Goal: Task Accomplishment & Management: Complete application form

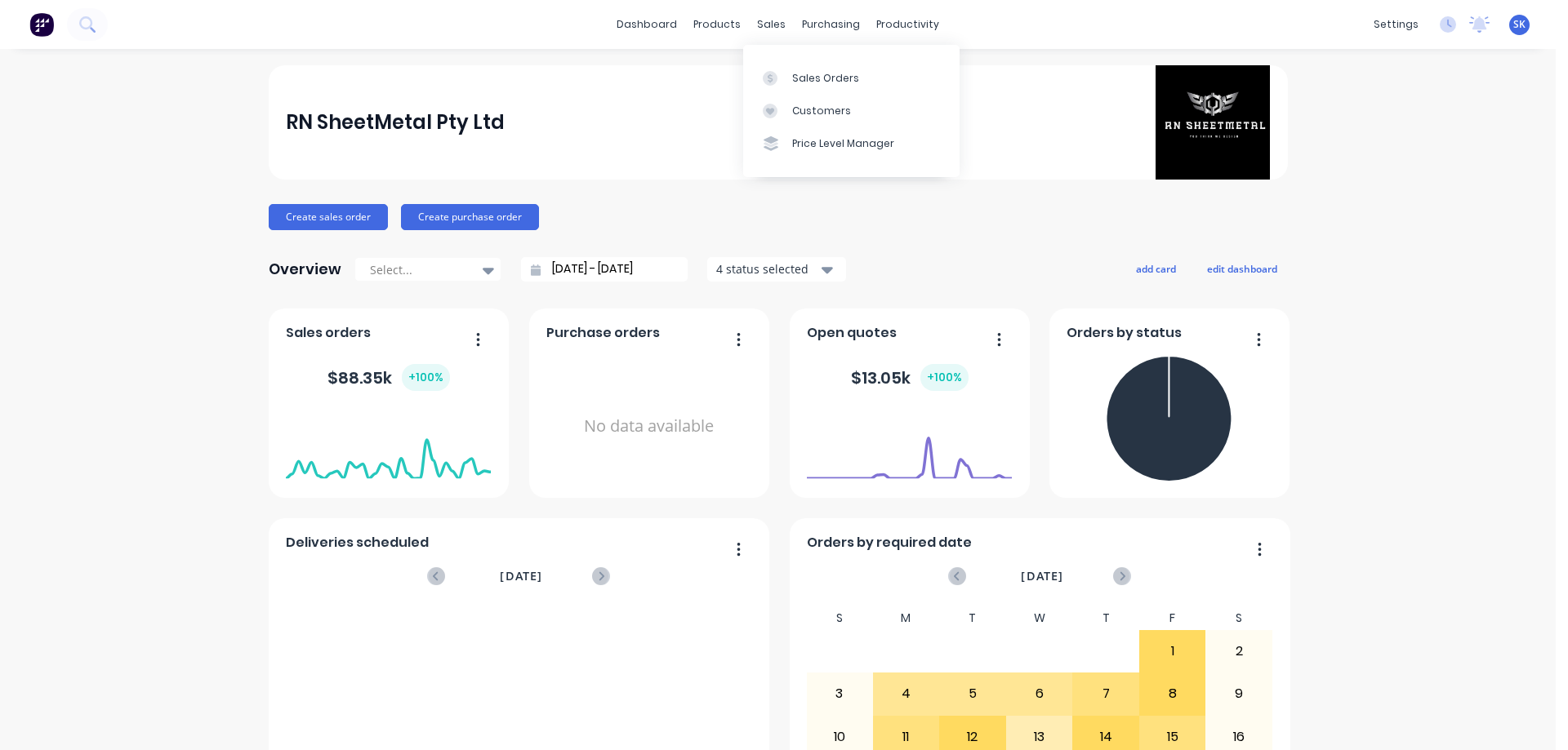
click at [797, 133] on link "Price Level Manager" at bounding box center [851, 144] width 216 height 33
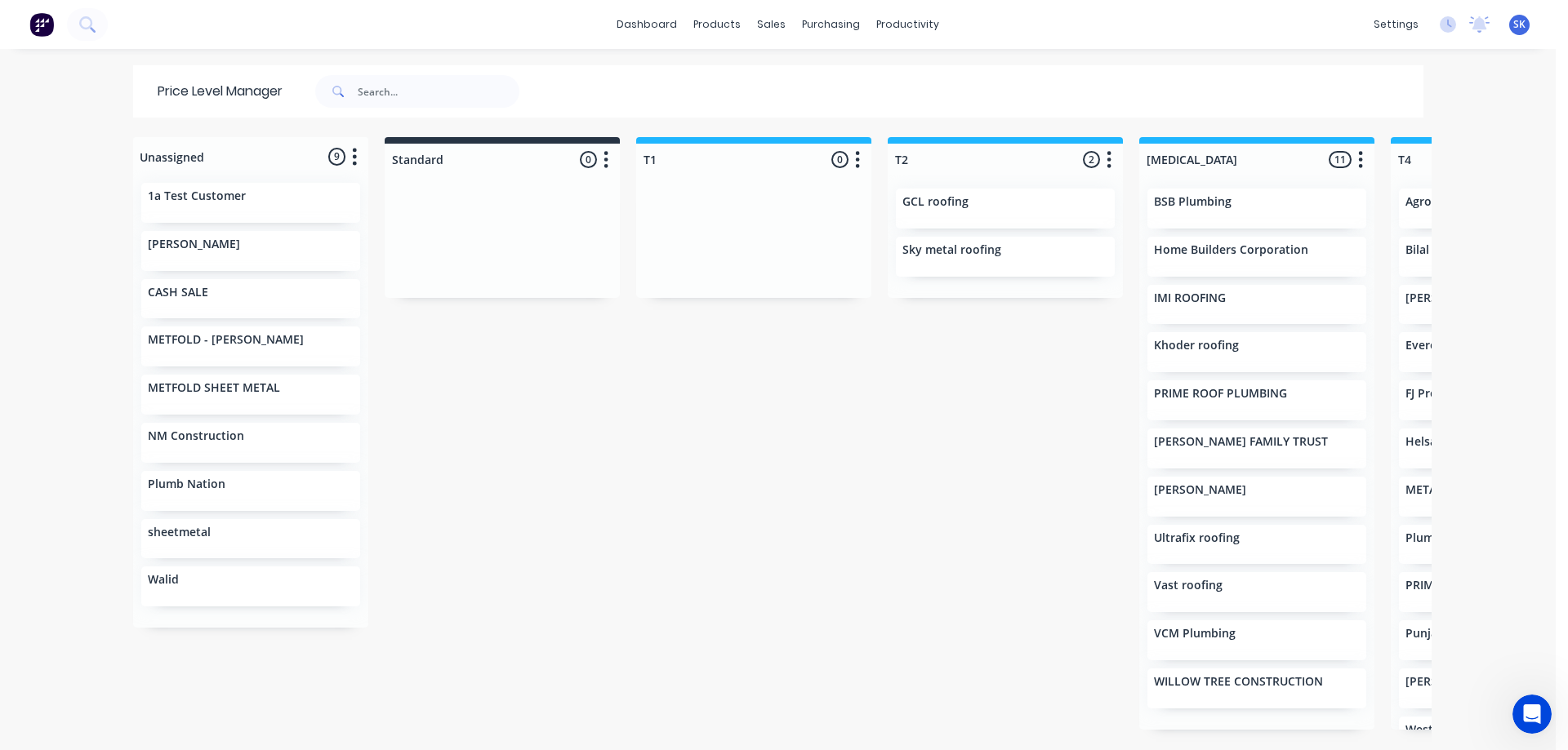
click at [39, 33] on img at bounding box center [41, 24] width 24 height 24
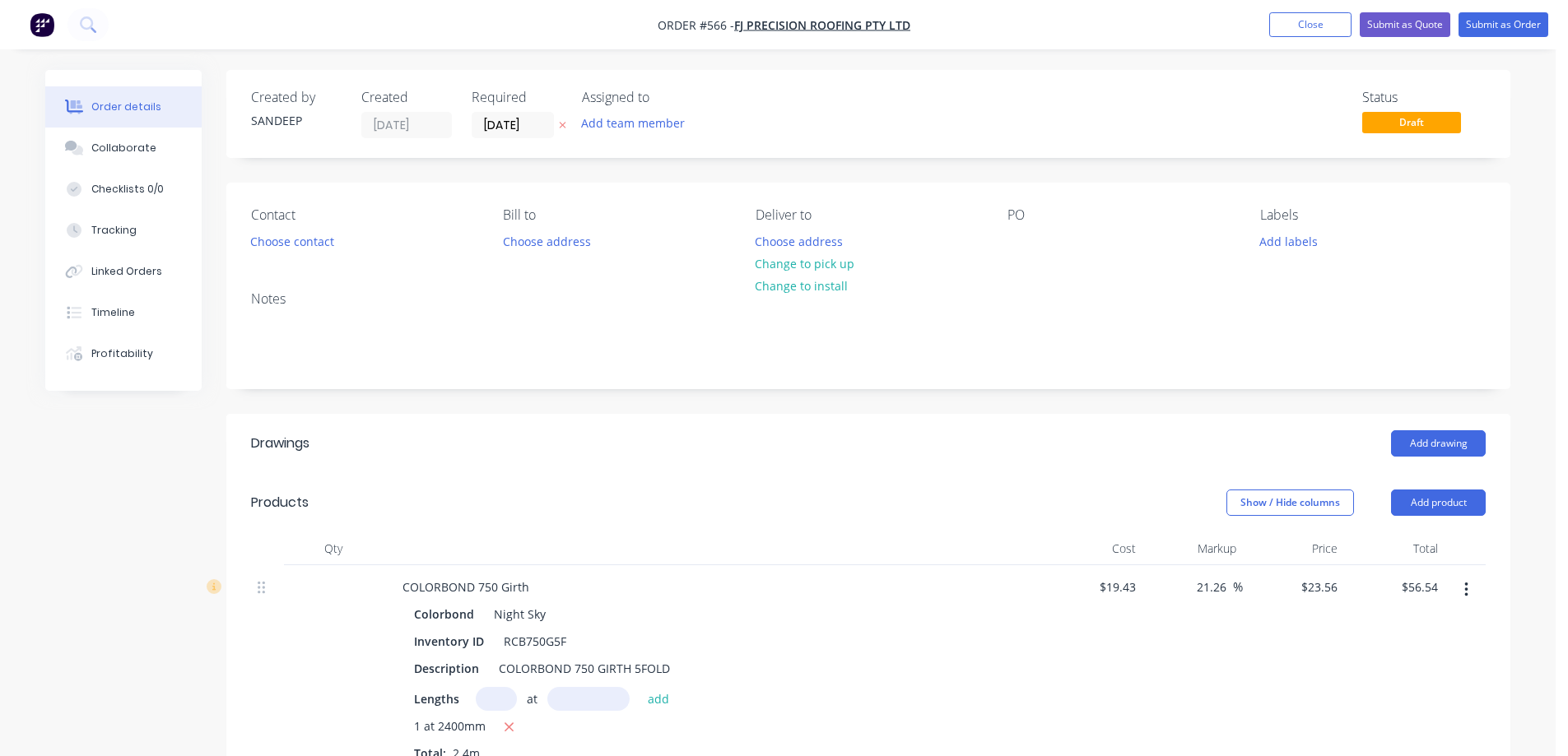
click at [824, 243] on button "Choose address" at bounding box center [799, 241] width 106 height 22
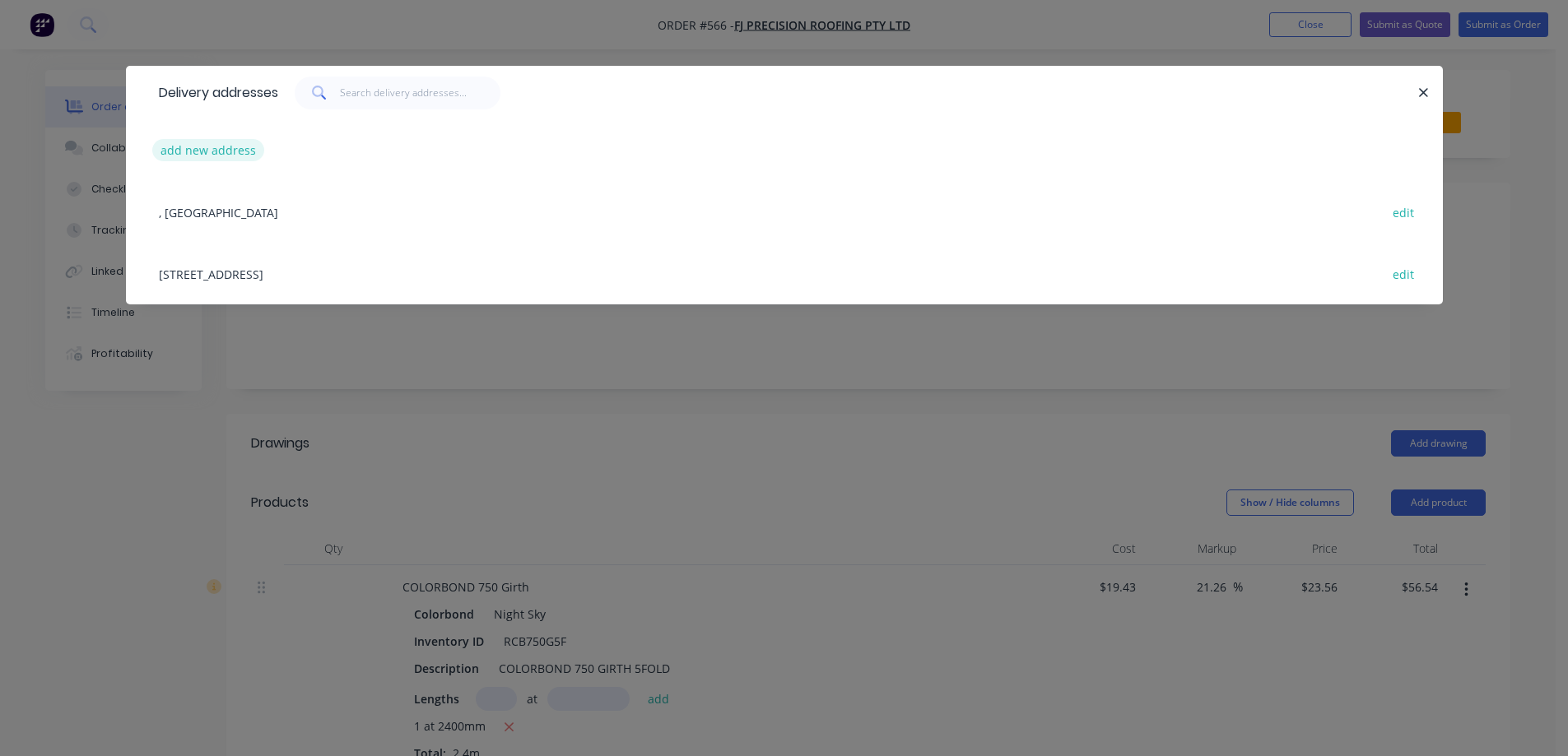
click at [249, 148] on button "add new address" at bounding box center [209, 150] width 113 height 22
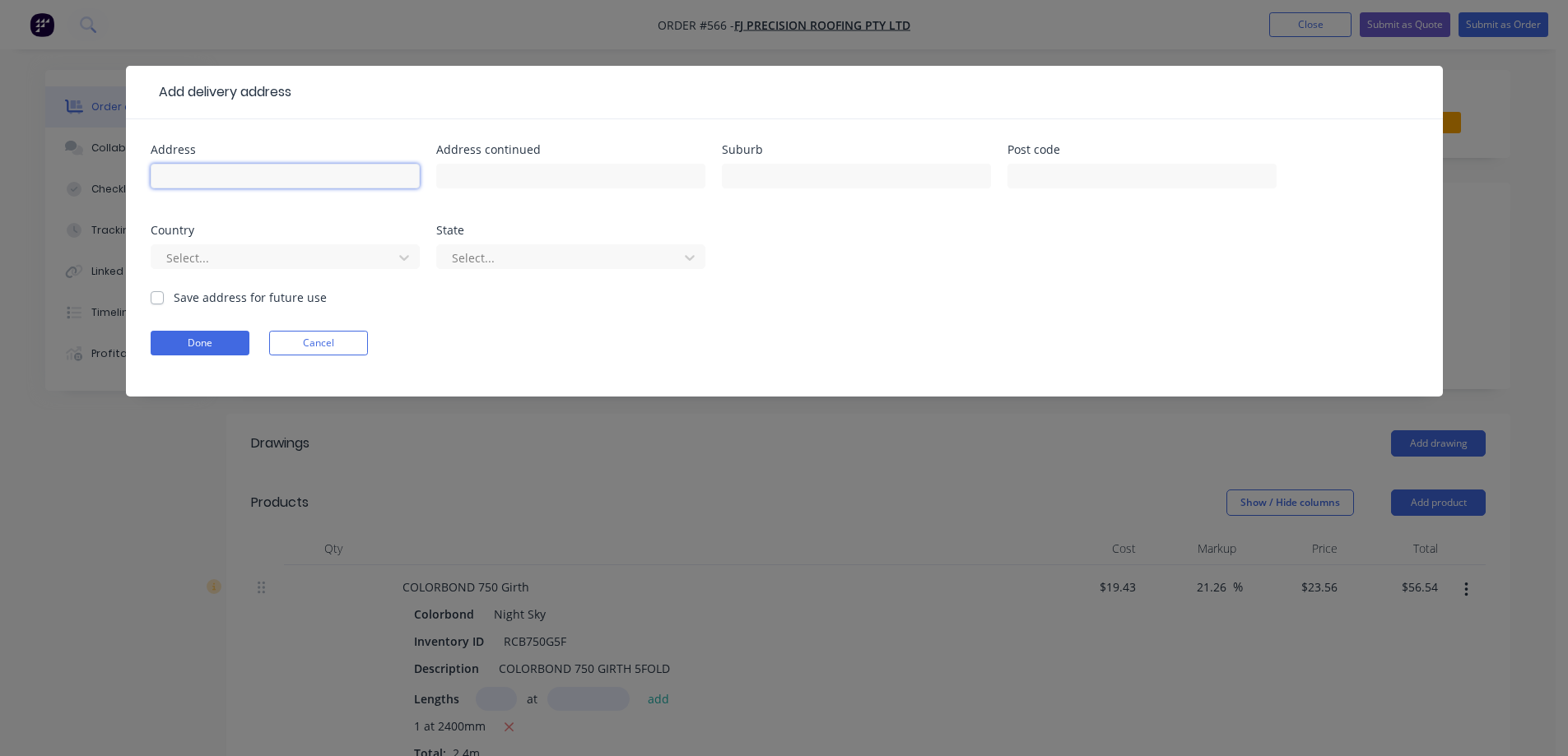
click at [228, 184] on input "text" at bounding box center [285, 176] width 269 height 25
paste input "31 Westall Street Thomastown"
drag, startPoint x: 329, startPoint y: 178, endPoint x: 249, endPoint y: 175, distance: 80.1
click at [249, 175] on input "31 Westall Street Thomastown" at bounding box center [285, 176] width 269 height 25
type input "31 Westall Street"
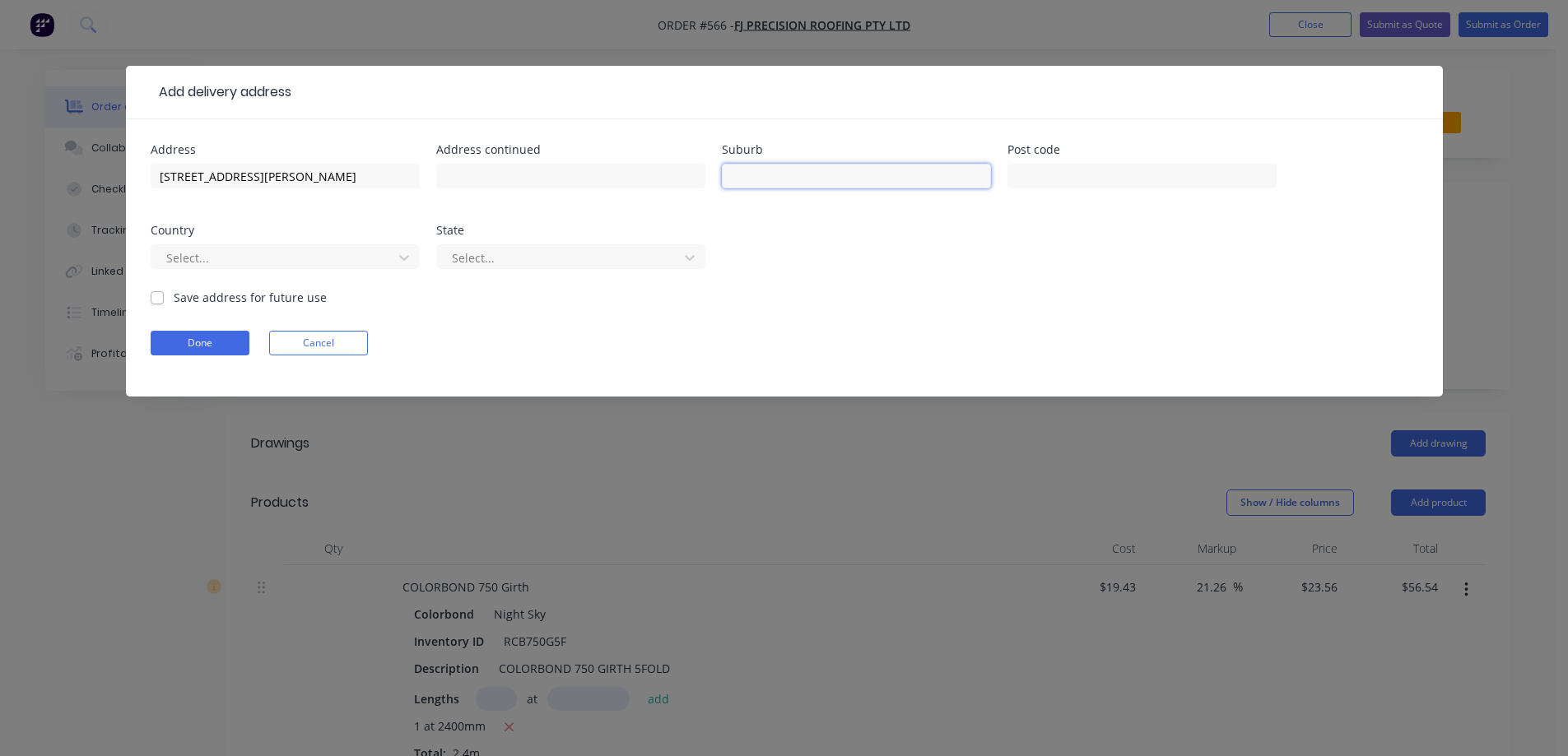
click at [742, 177] on input "text" at bounding box center [856, 176] width 269 height 25
paste input "Thomastown"
click at [732, 177] on input "Thomastown" at bounding box center [856, 176] width 269 height 25
type input "Thomastown"
click at [1091, 188] on input "text" at bounding box center [1142, 176] width 269 height 25
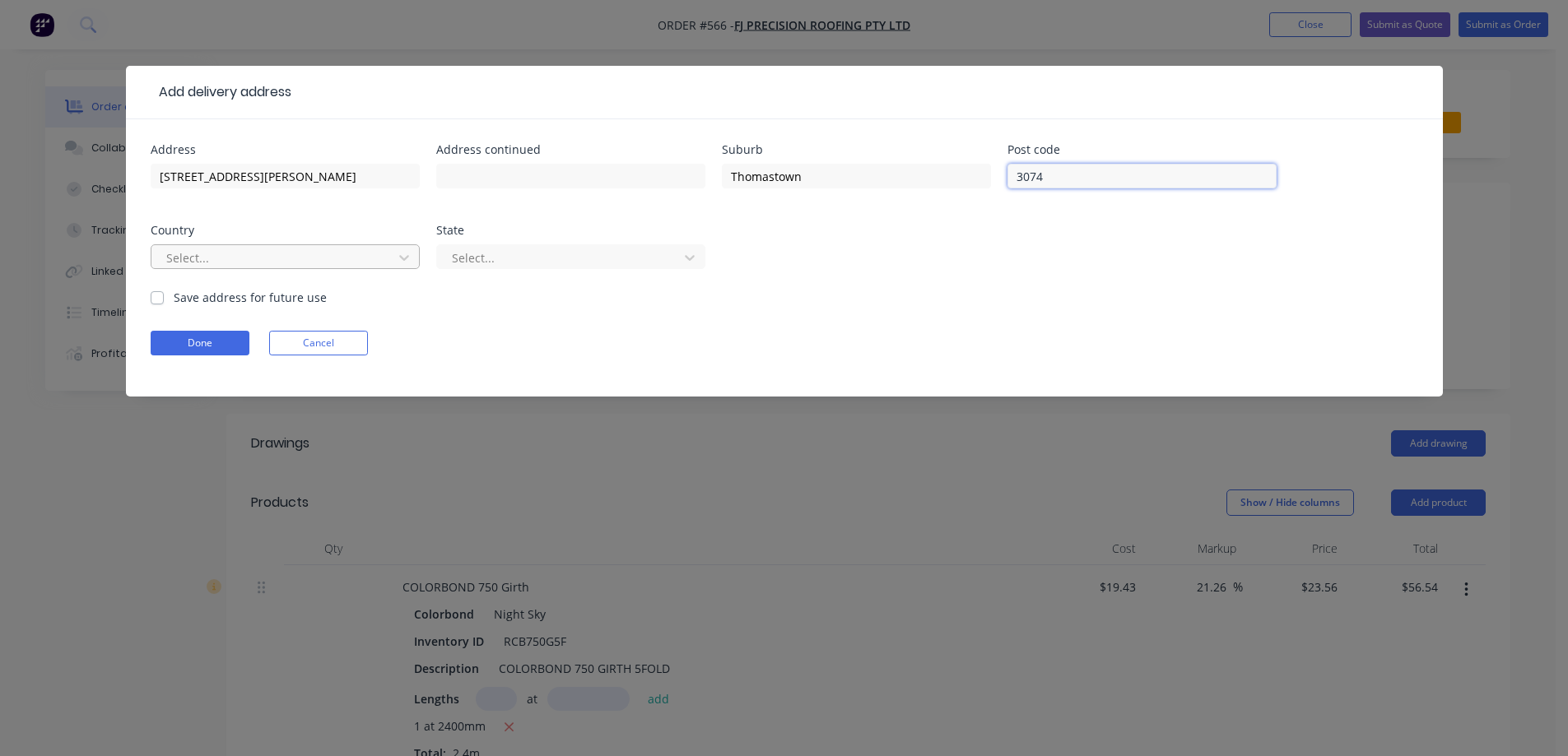
type input "3074"
click at [298, 250] on div at bounding box center [274, 258] width 220 height 21
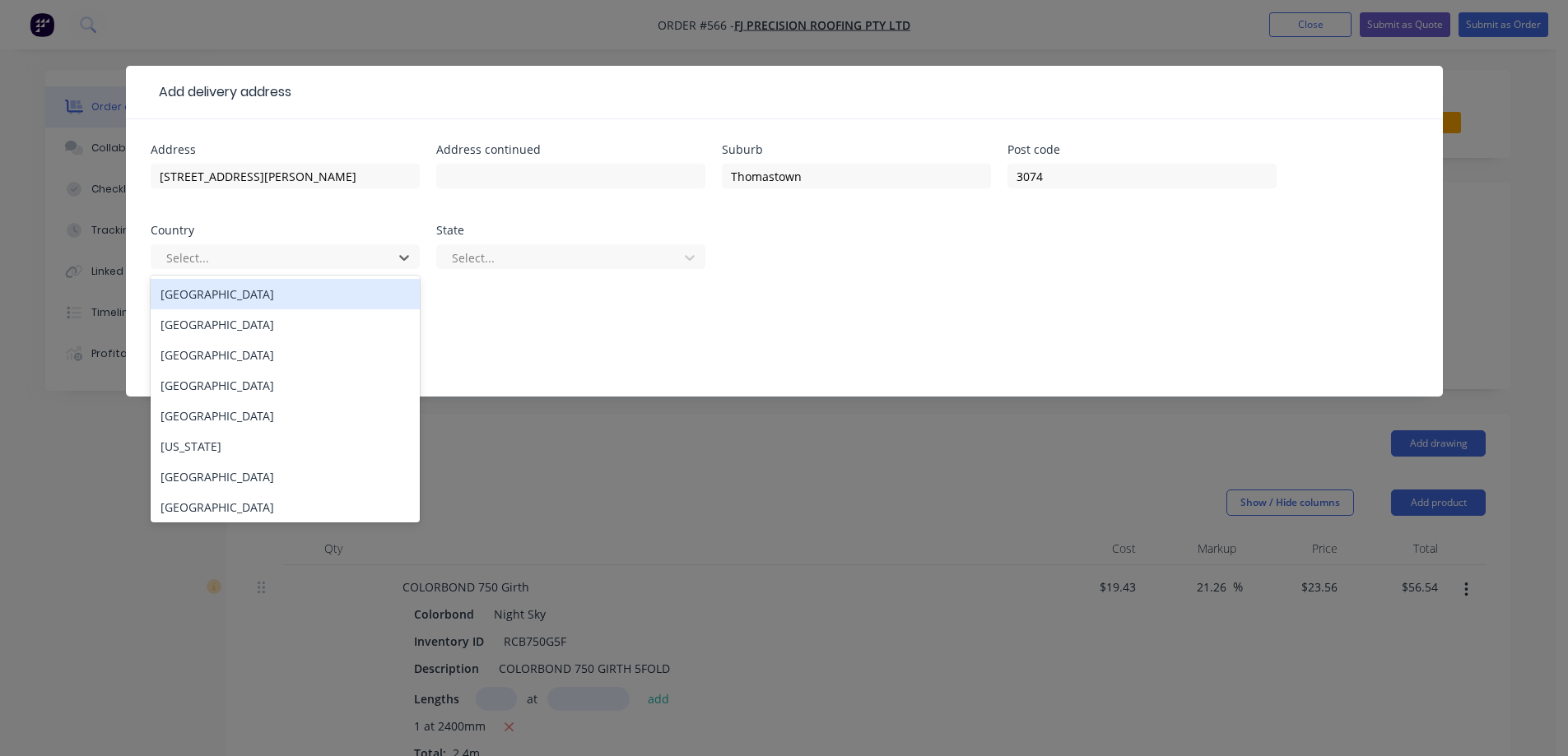
click at [286, 295] on div "Australia" at bounding box center [285, 294] width 269 height 30
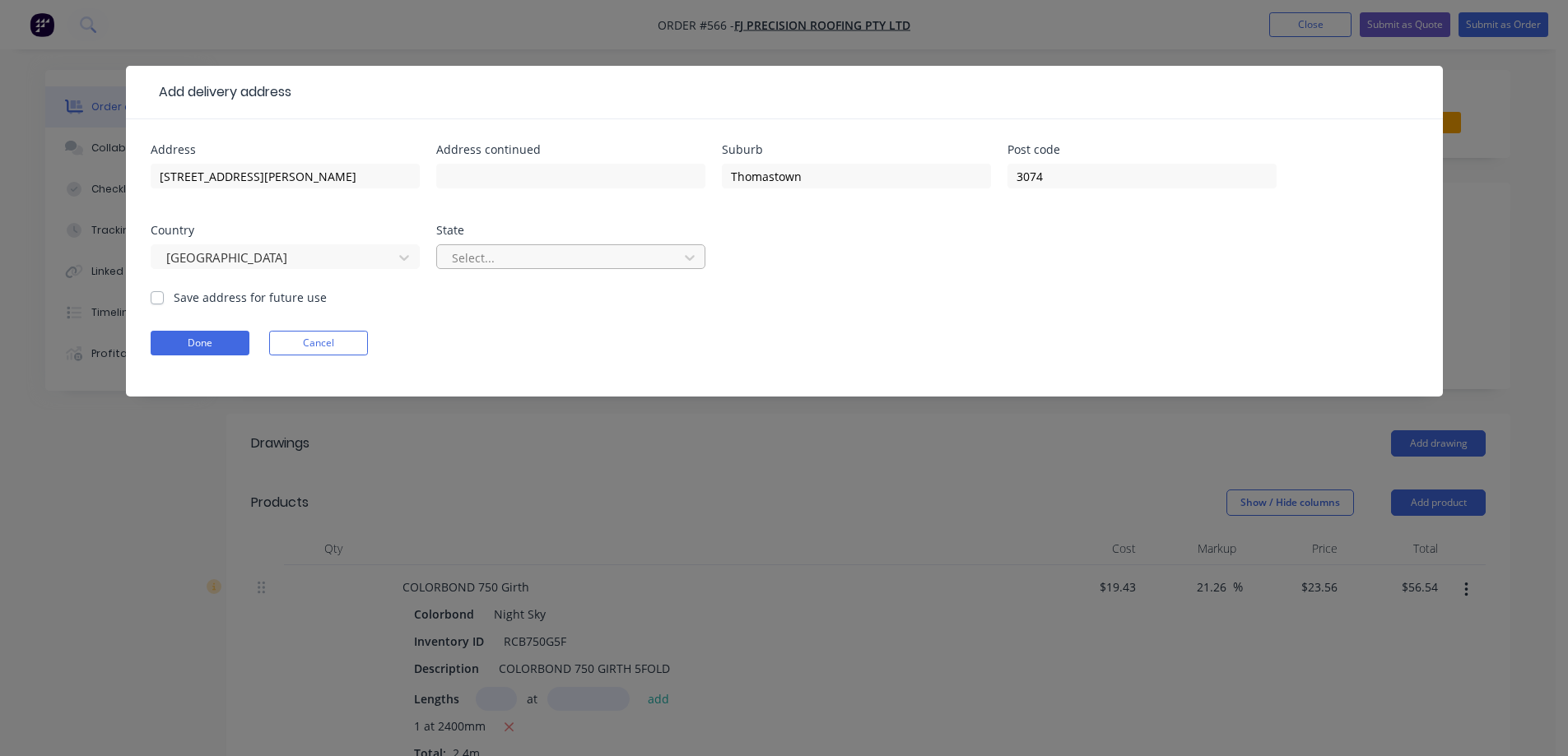
click at [492, 262] on div at bounding box center [560, 258] width 220 height 21
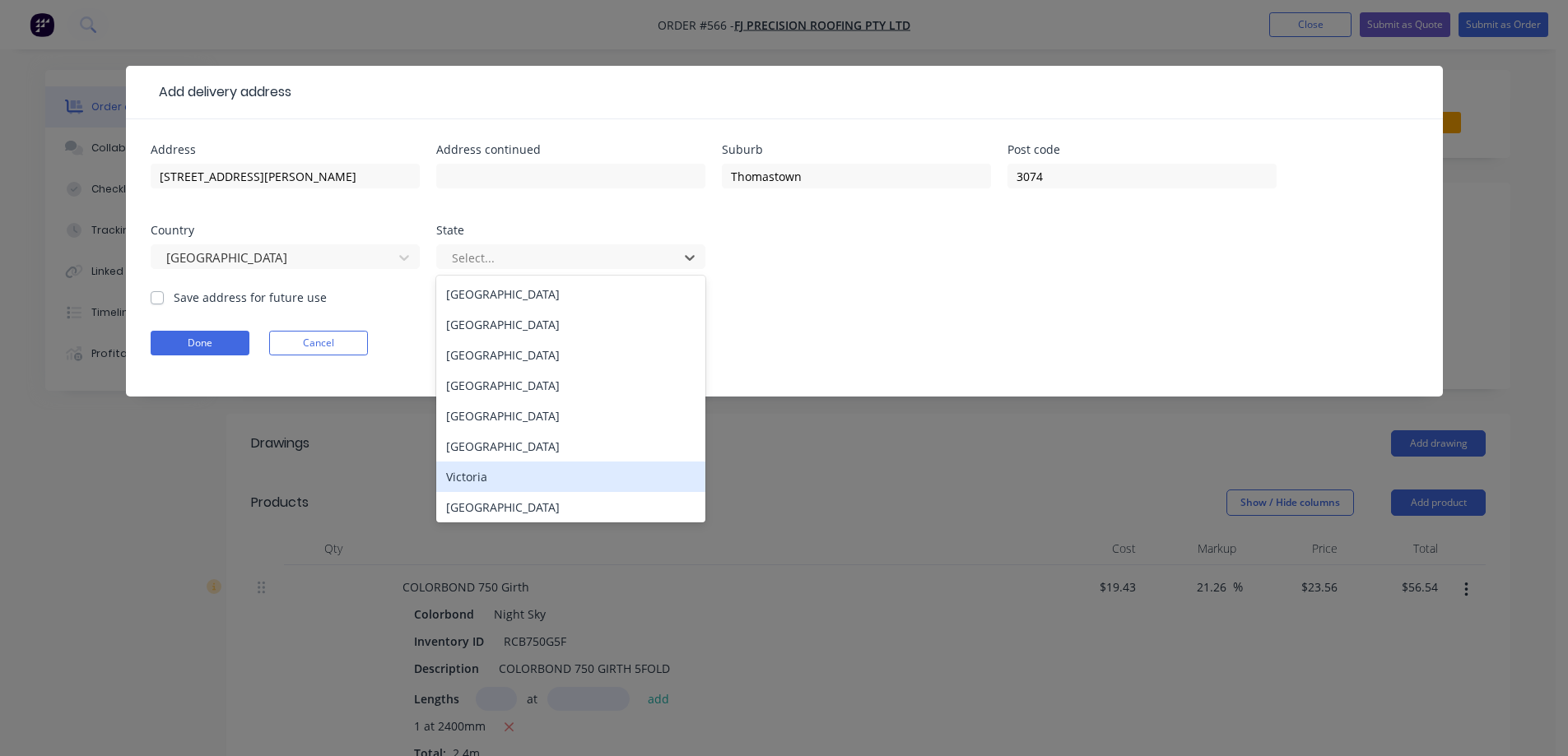
click at [474, 482] on div "Victoria" at bounding box center [570, 476] width 269 height 30
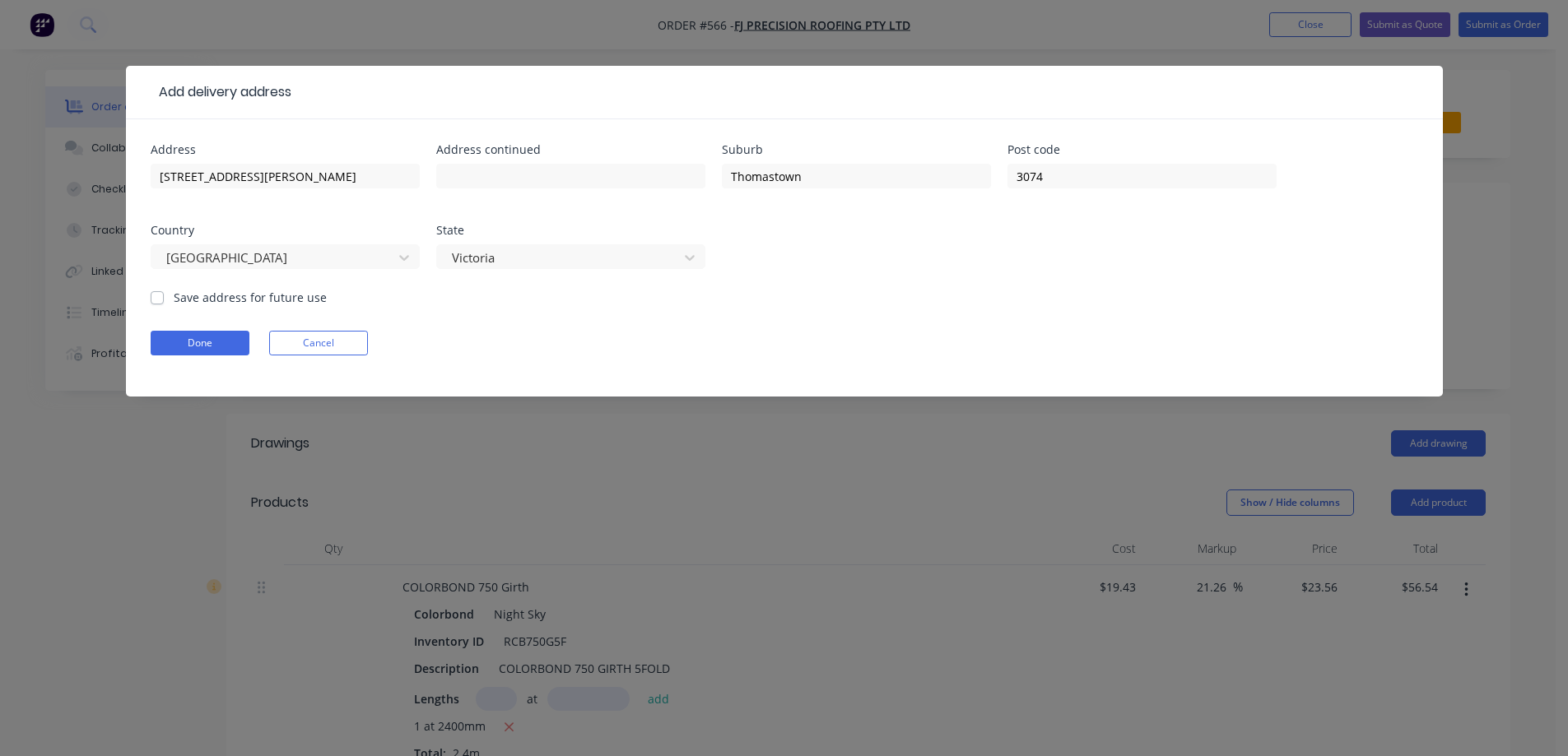
click at [191, 303] on label "Save address for future use" at bounding box center [250, 297] width 153 height 17
click at [164, 303] on input "Save address for future use" at bounding box center [157, 296] width 13 height 16
checkbox input "true"
click at [192, 333] on button "Done" at bounding box center [200, 343] width 99 height 25
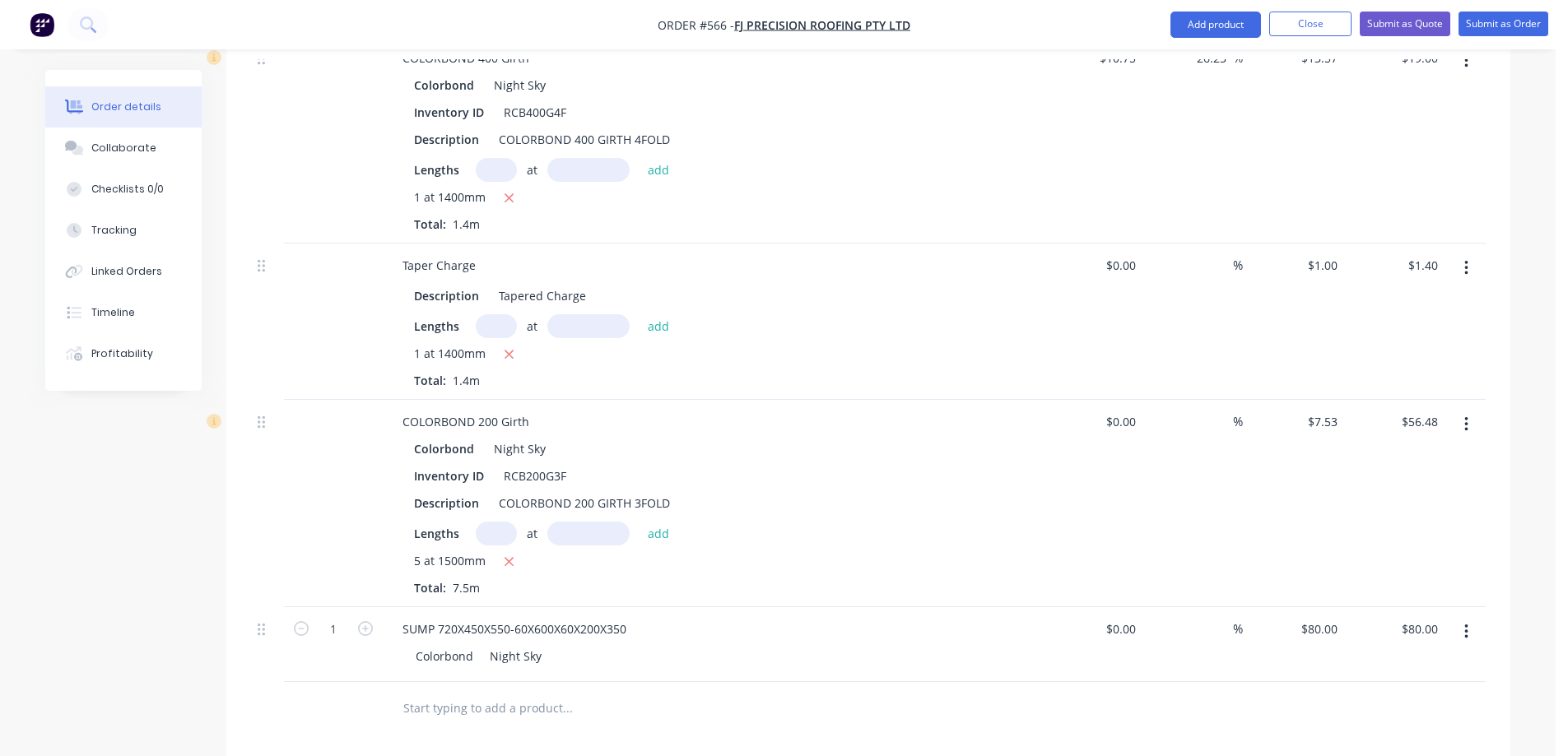
scroll to position [3560, 0]
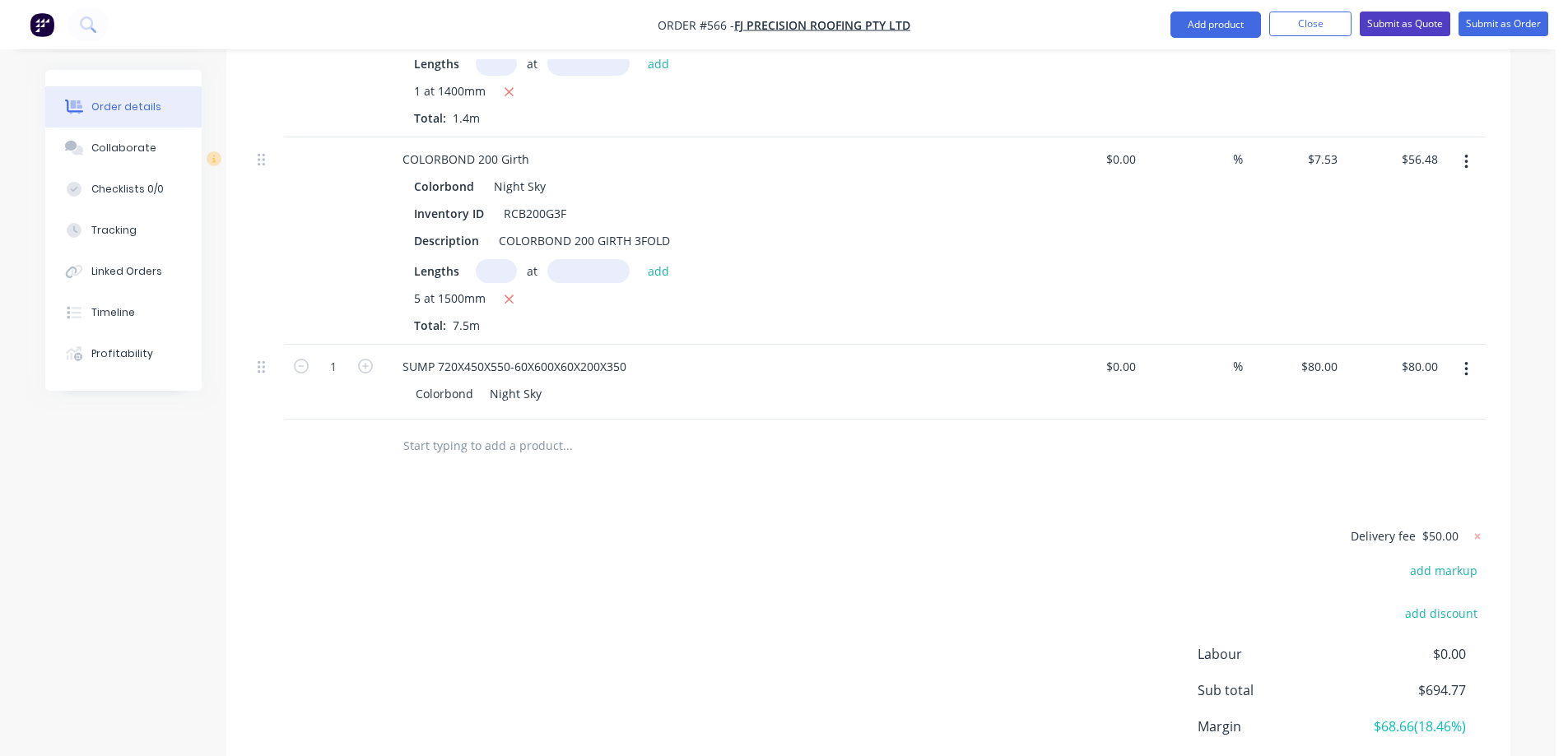
click at [1408, 29] on button "Submit as Quote" at bounding box center [1405, 24] width 90 height 25
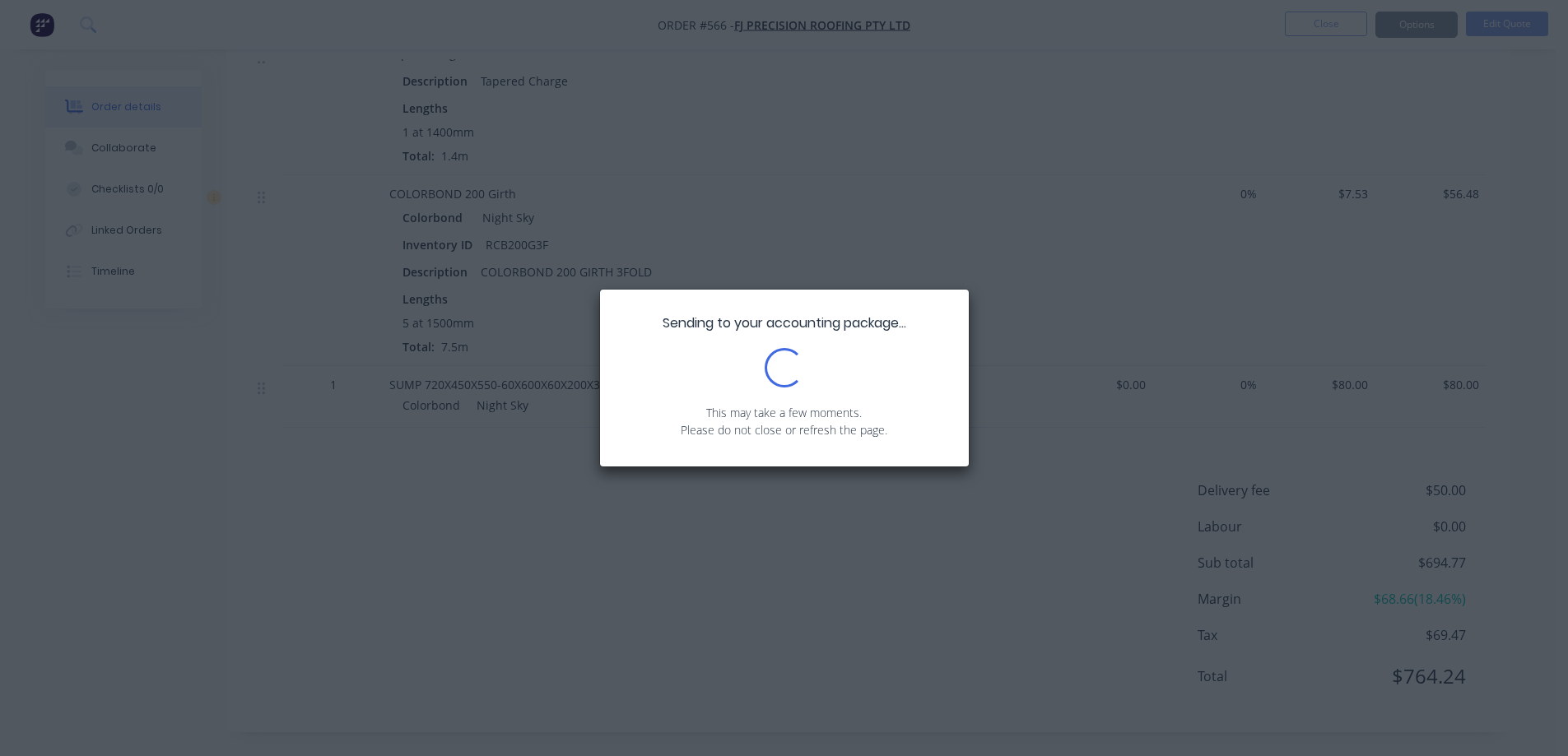
scroll to position [3132, 0]
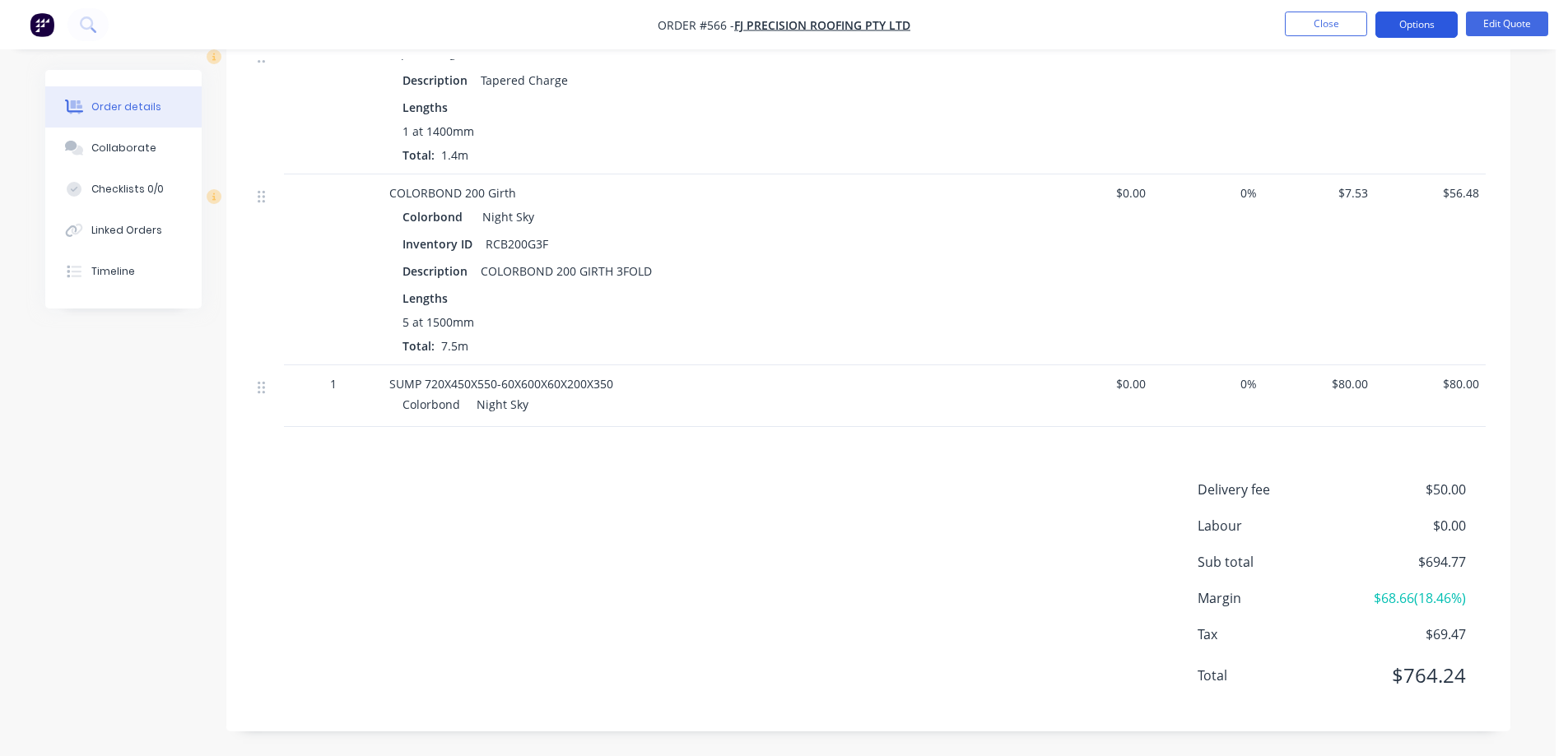
click at [1429, 23] on button "Options" at bounding box center [1417, 25] width 82 height 26
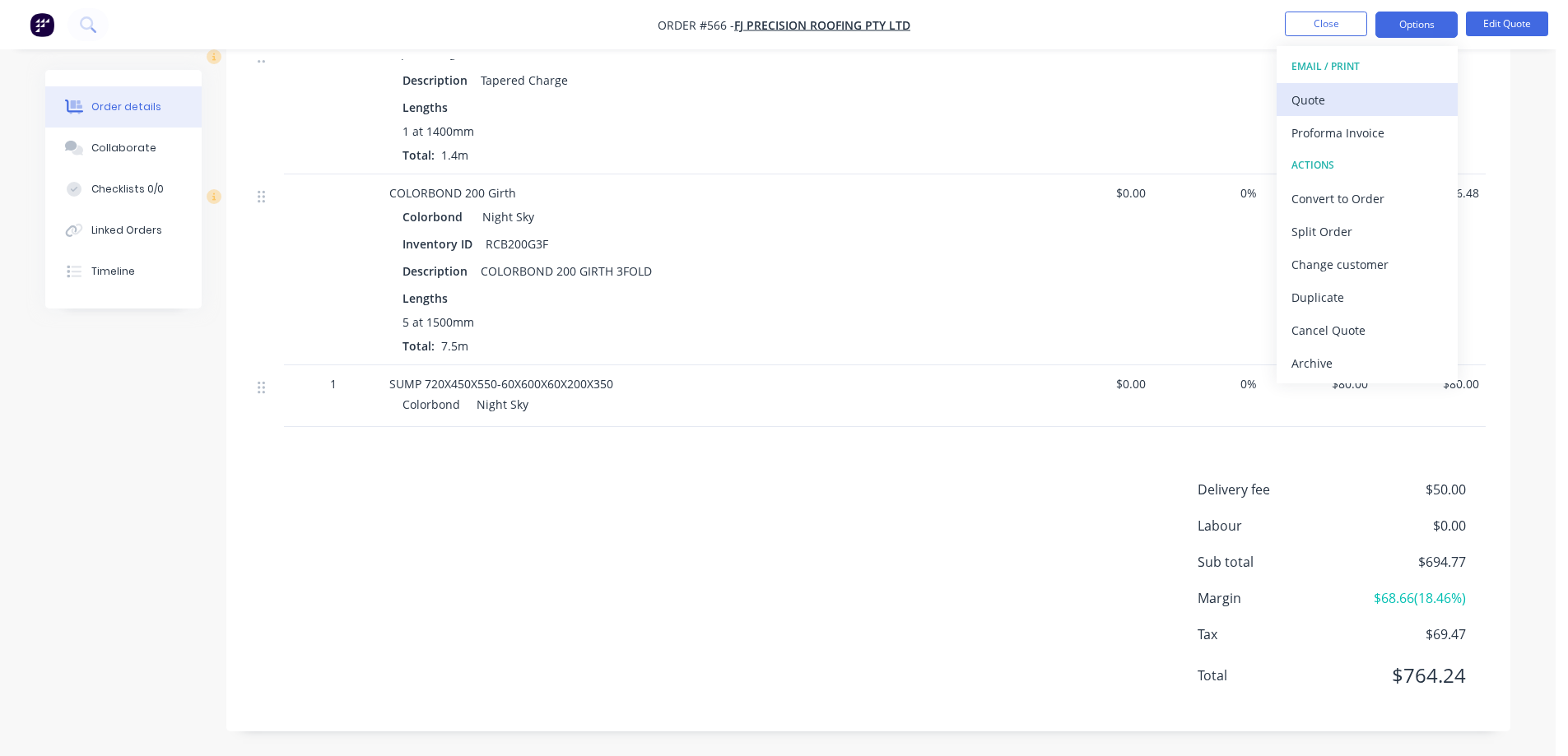
click at [1342, 97] on div "Quote" at bounding box center [1367, 100] width 151 height 24
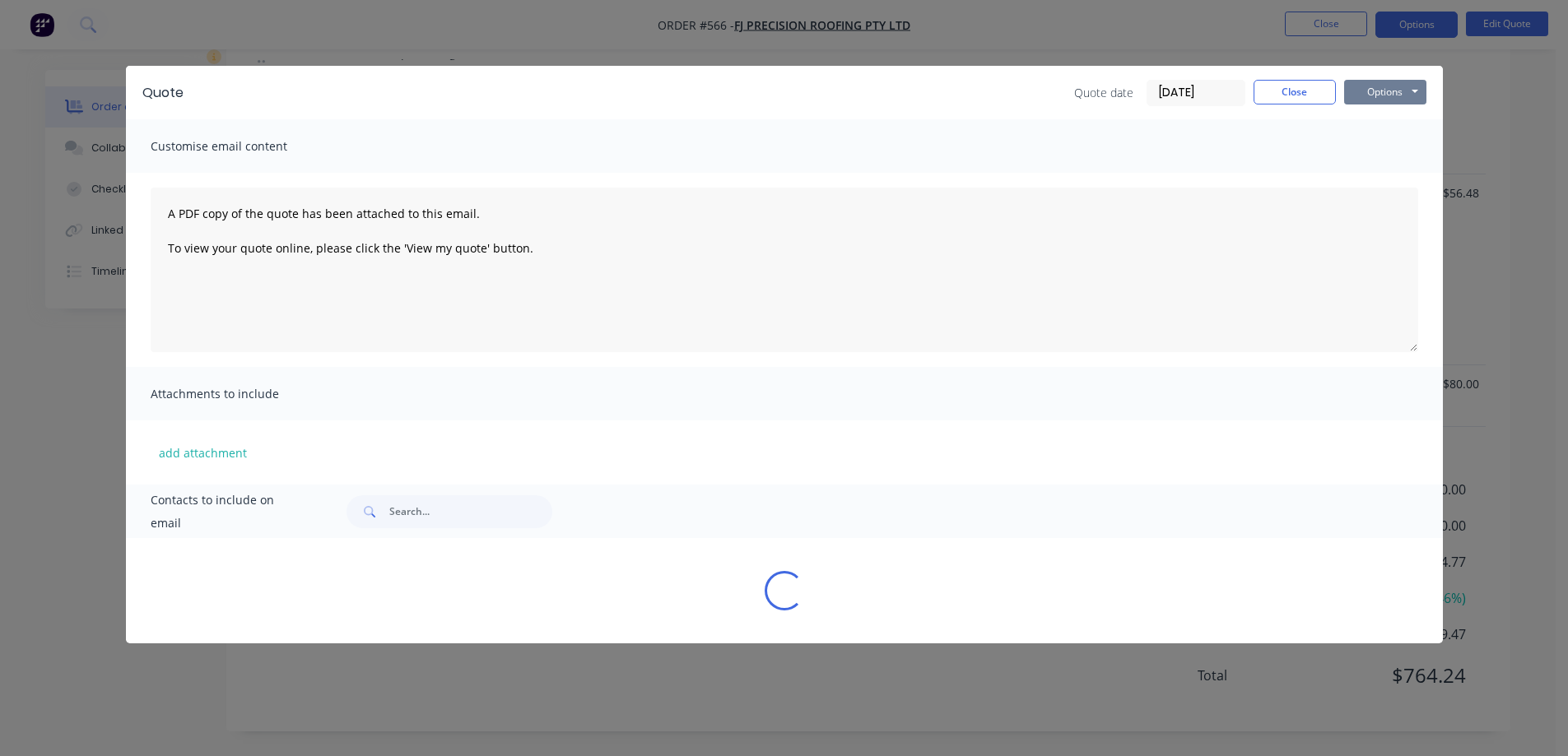
click at [1379, 89] on button "Options" at bounding box center [1386, 92] width 82 height 25
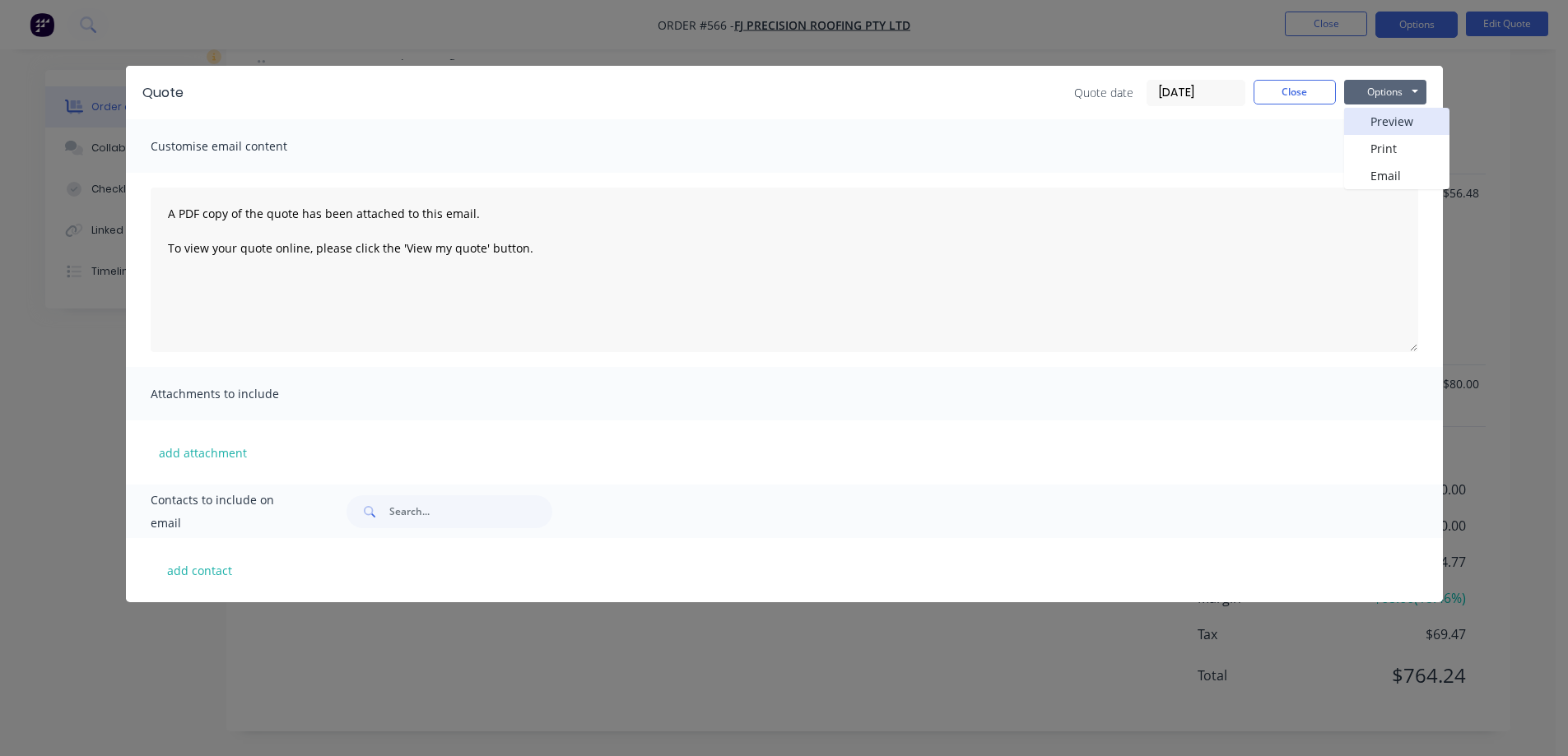
click at [1380, 119] on button "Preview" at bounding box center [1397, 121] width 106 height 27
click at [1300, 86] on button "Close" at bounding box center [1294, 92] width 82 height 25
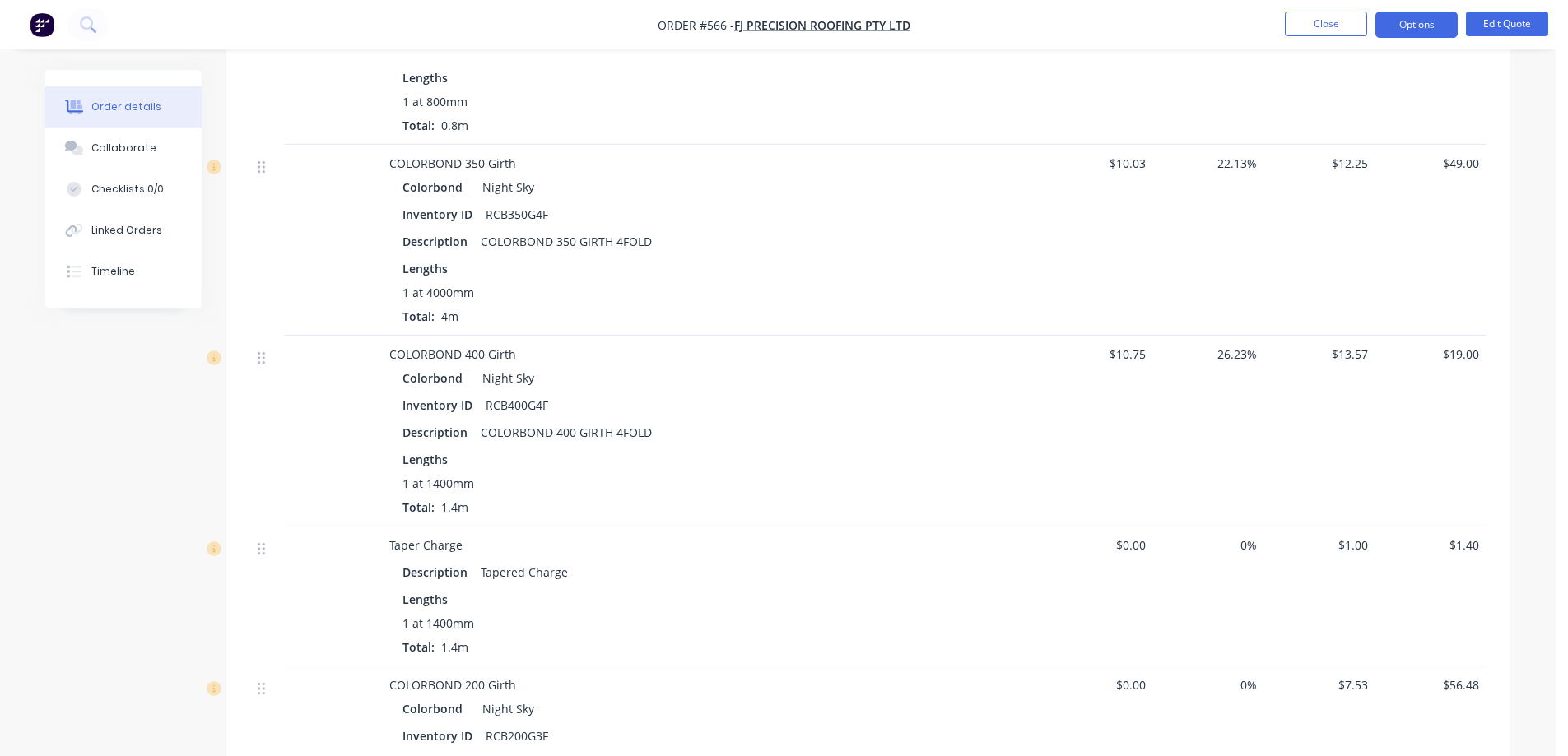
scroll to position [2637, 0]
click at [1407, 30] on button "Options" at bounding box center [1417, 25] width 82 height 26
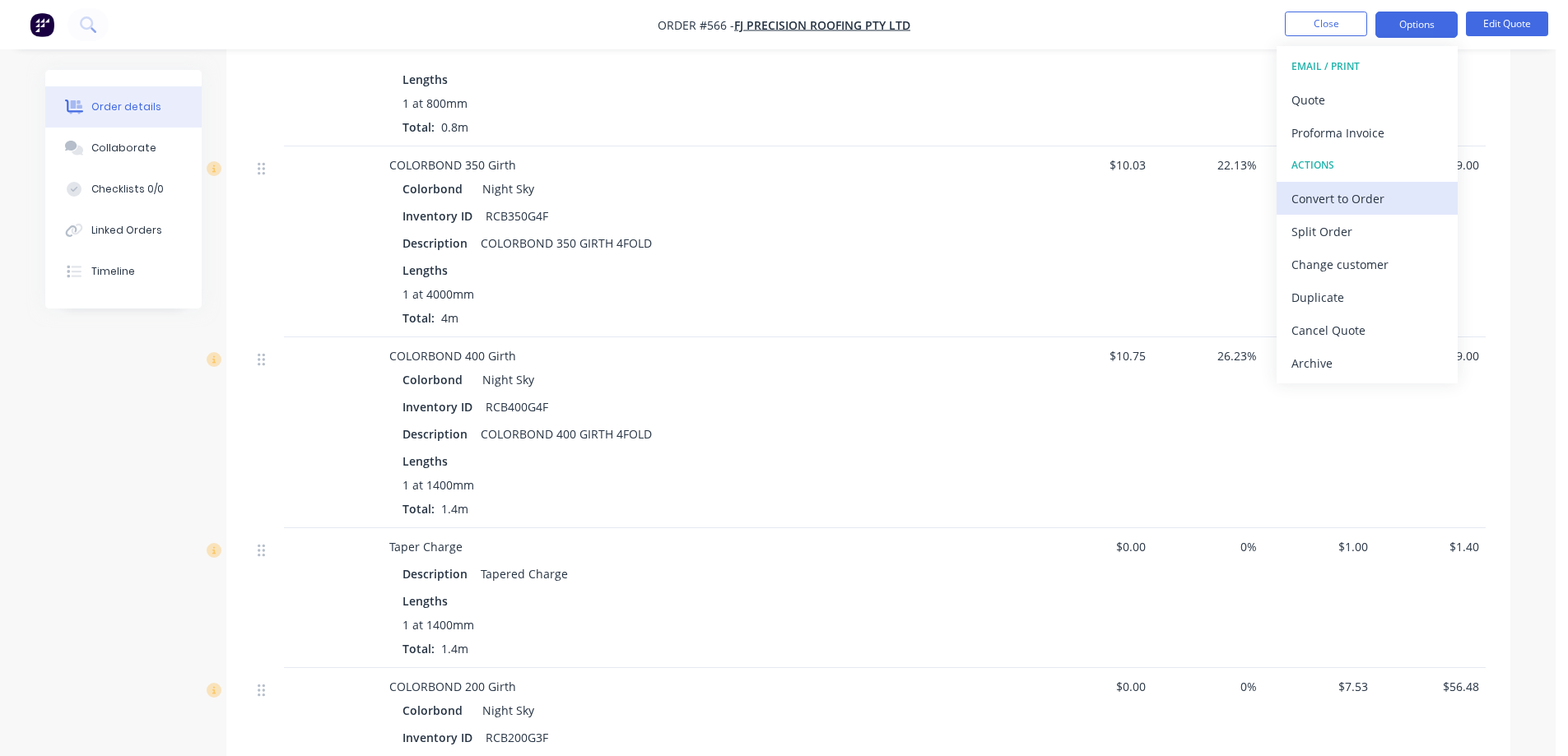
click at [1362, 194] on div "Convert to Order" at bounding box center [1367, 199] width 151 height 24
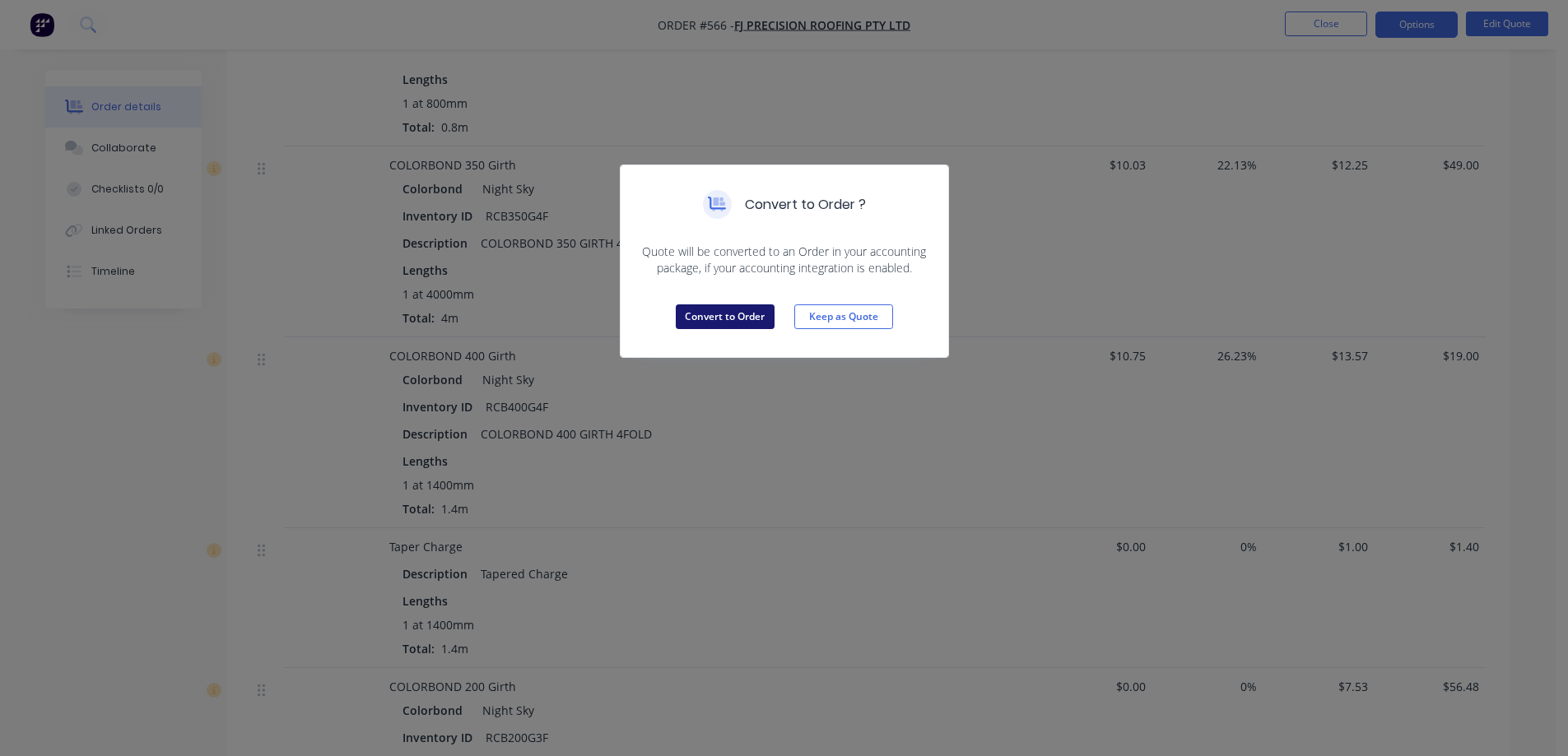
click at [739, 322] on button "Convert to Order" at bounding box center [725, 316] width 99 height 25
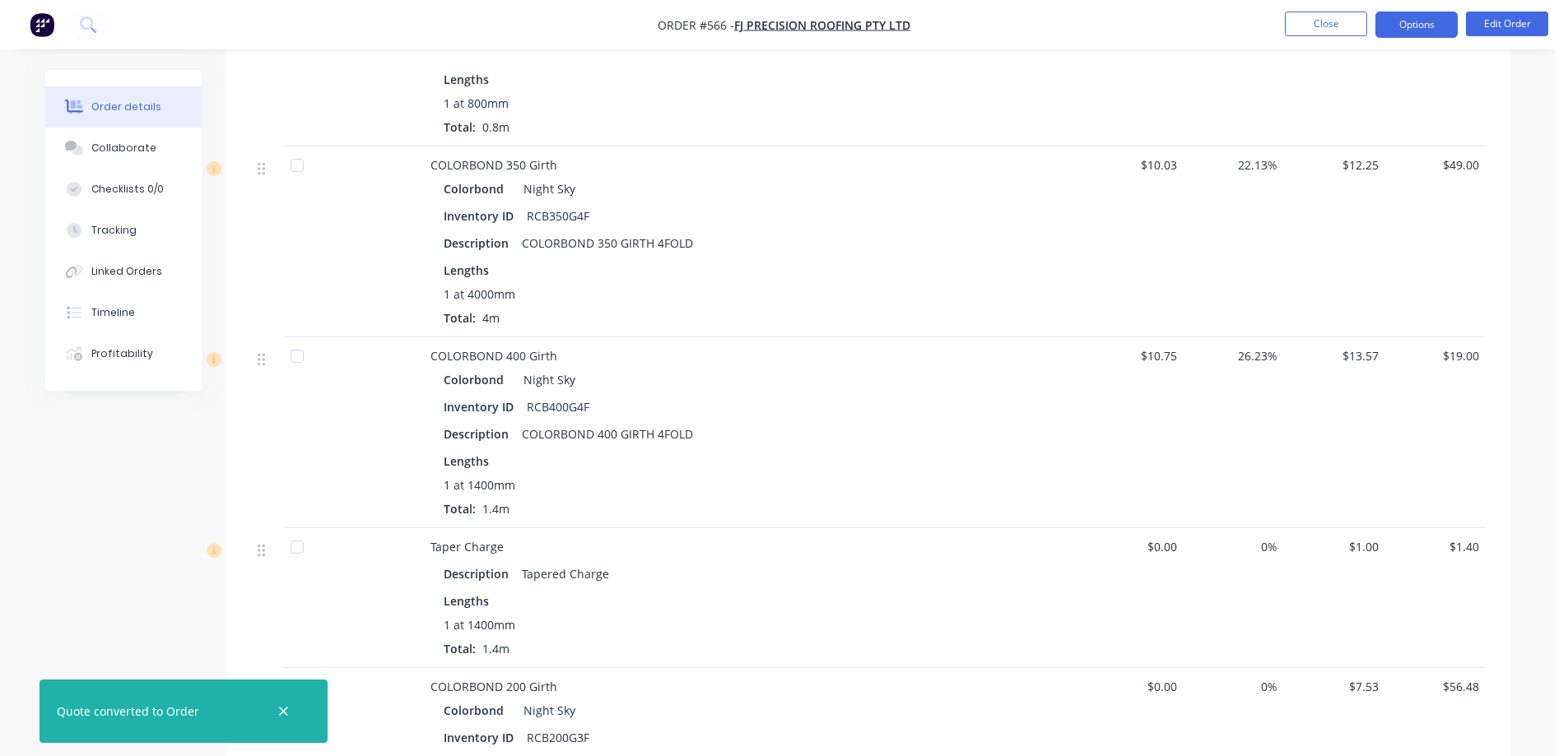
click at [1409, 29] on button "Options" at bounding box center [1417, 25] width 82 height 26
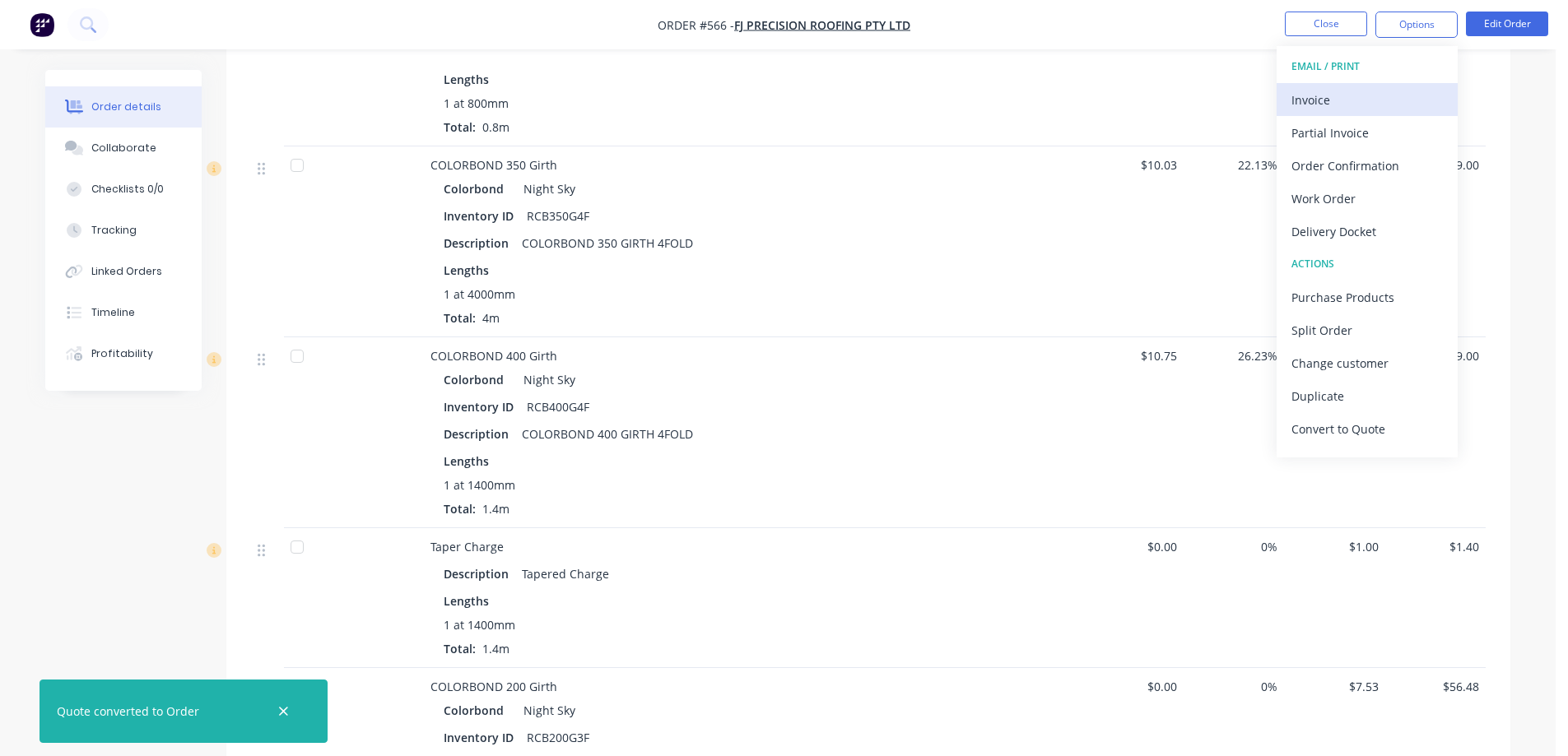
click at [1371, 95] on div "Invoice" at bounding box center [1367, 100] width 151 height 24
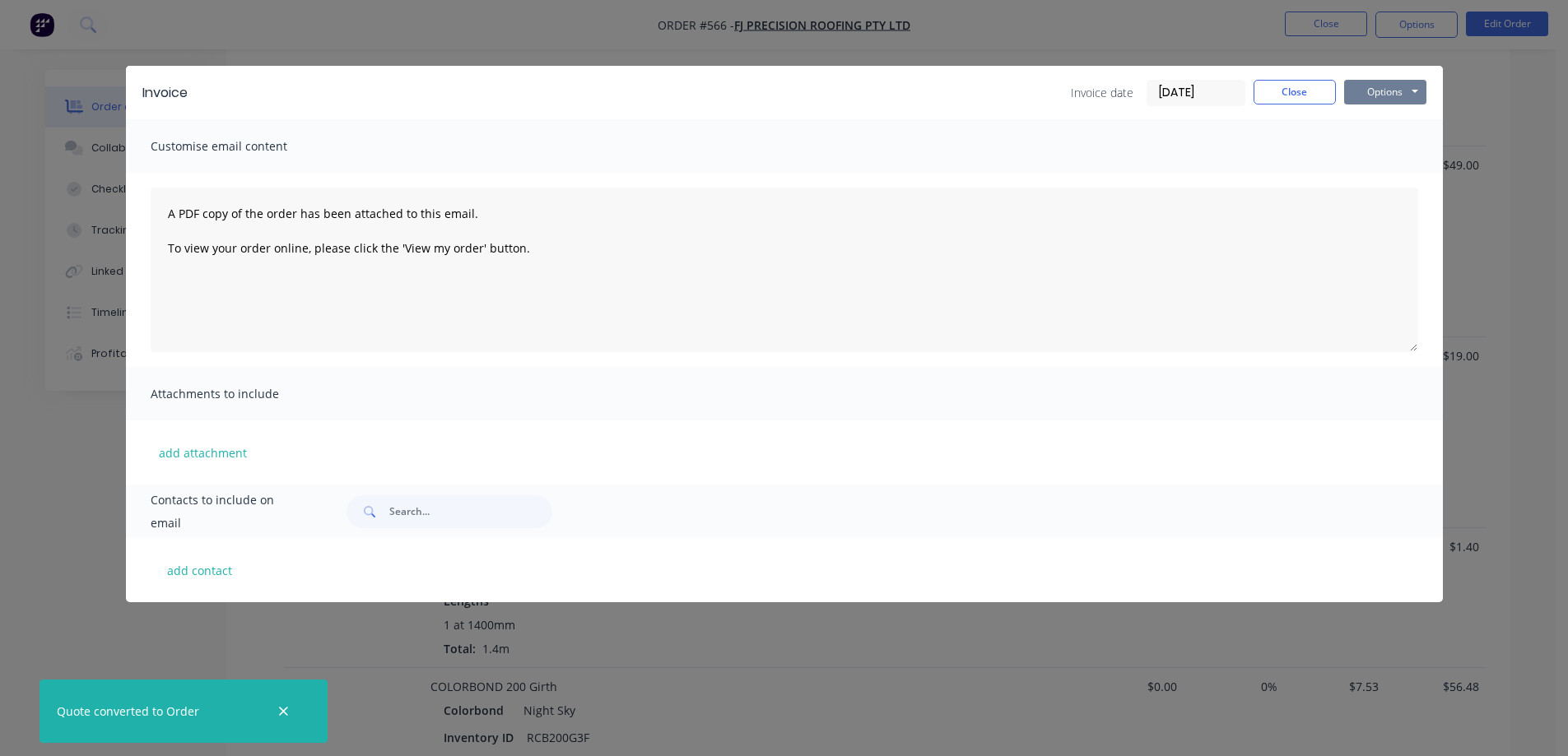
click at [1384, 80] on button "Options" at bounding box center [1386, 92] width 82 height 25
click at [1379, 120] on button "Preview" at bounding box center [1397, 121] width 106 height 27
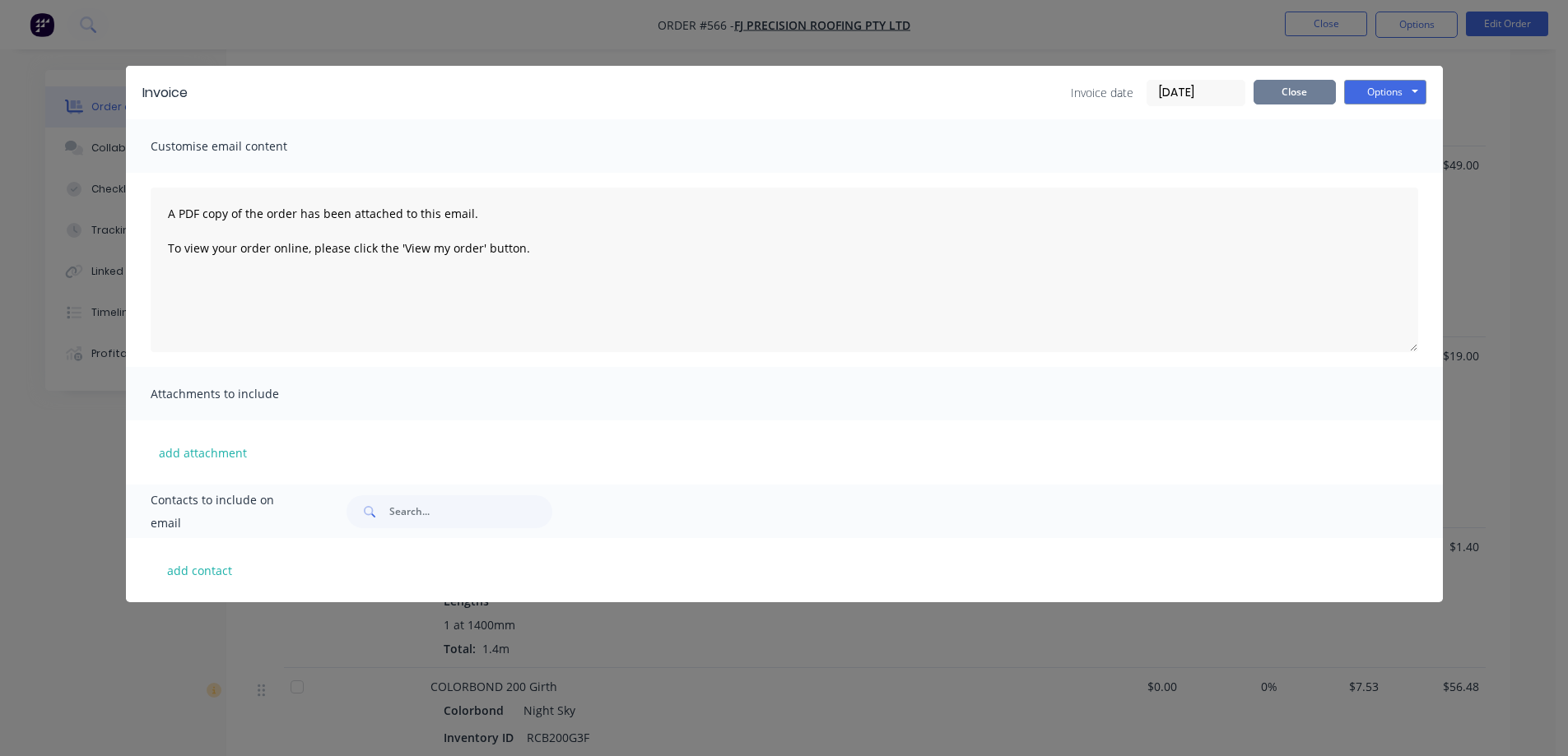
click at [1284, 99] on button "Close" at bounding box center [1294, 92] width 82 height 25
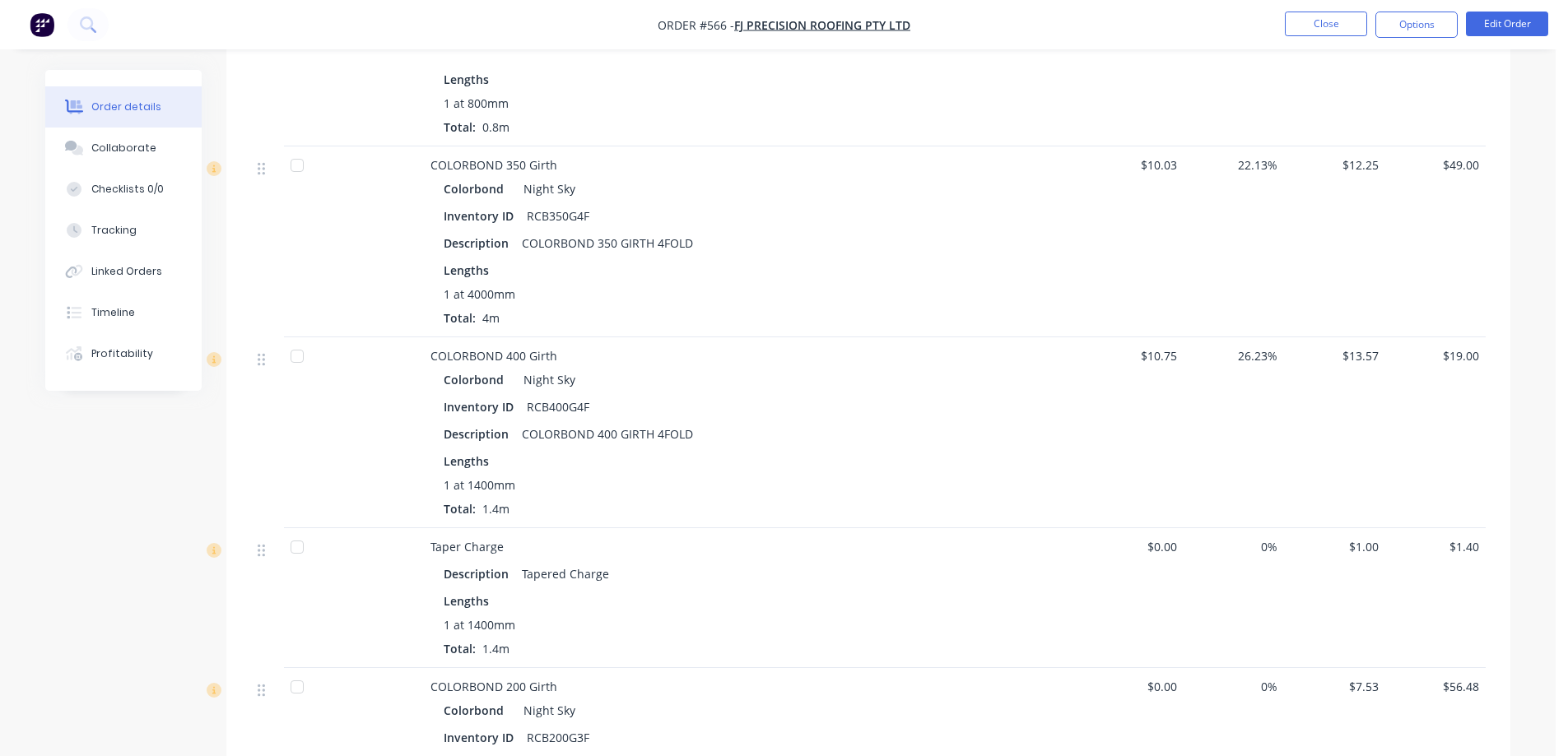
click at [51, 29] on img "button" at bounding box center [41, 25] width 25 height 25
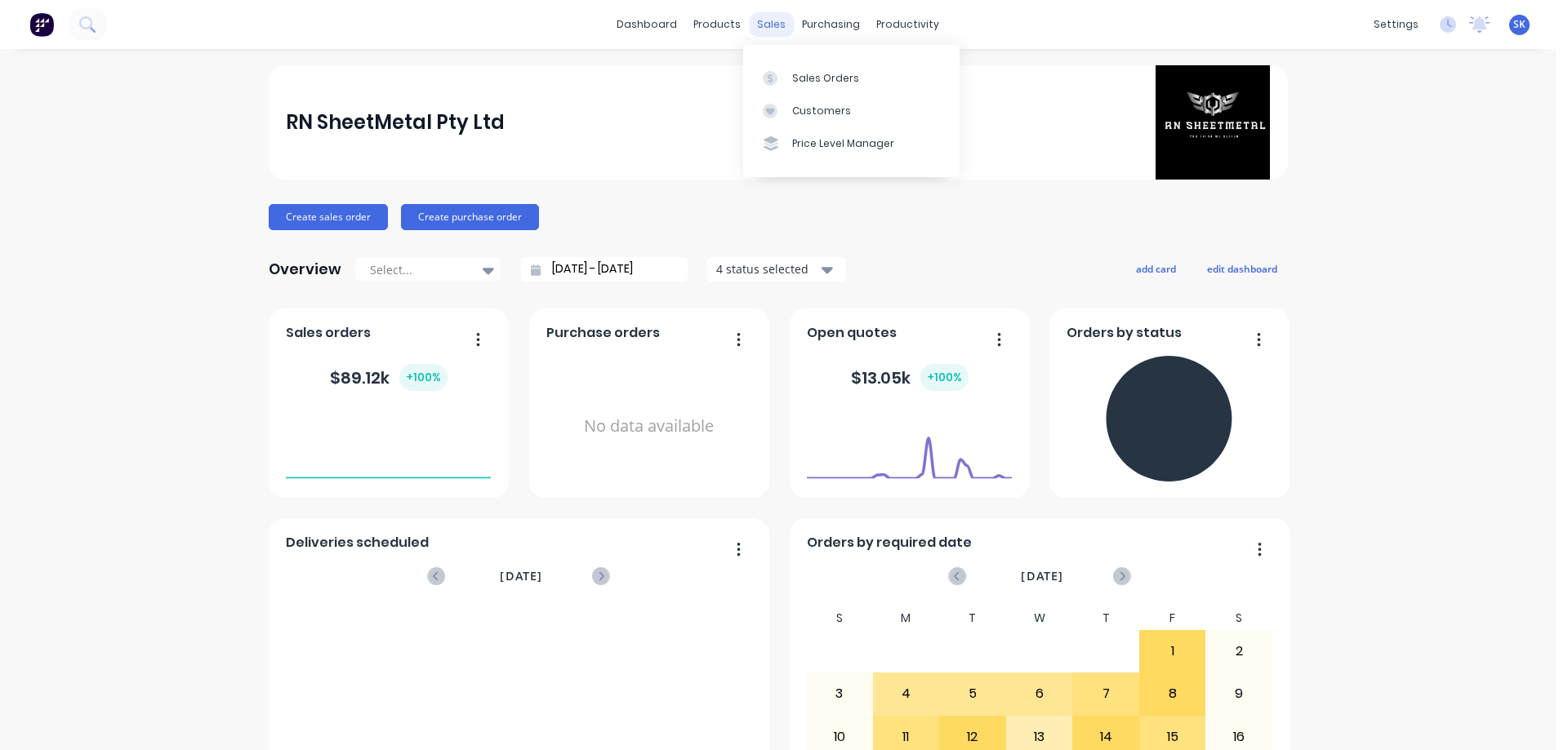
click at [748, 31] on div "sales" at bounding box center [771, 24] width 45 height 24
click at [741, 271] on div "4 status selected" at bounding box center [767, 269] width 103 height 17
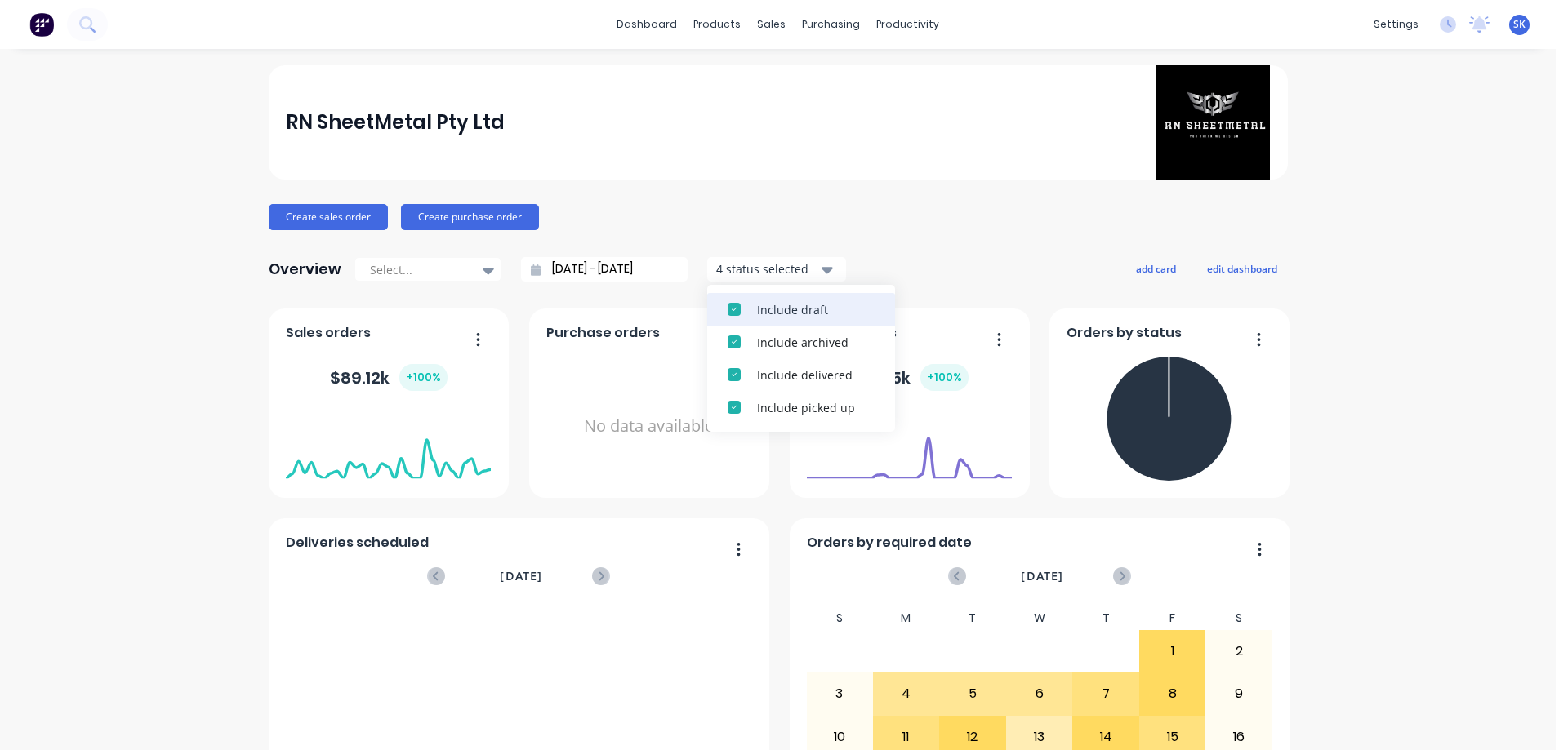
click at [744, 304] on button "Include draft" at bounding box center [801, 309] width 188 height 33
click at [744, 304] on button "Include archived" at bounding box center [801, 309] width 188 height 33
click at [596, 268] on input "[DATE] - [DATE]" at bounding box center [610, 269] width 140 height 24
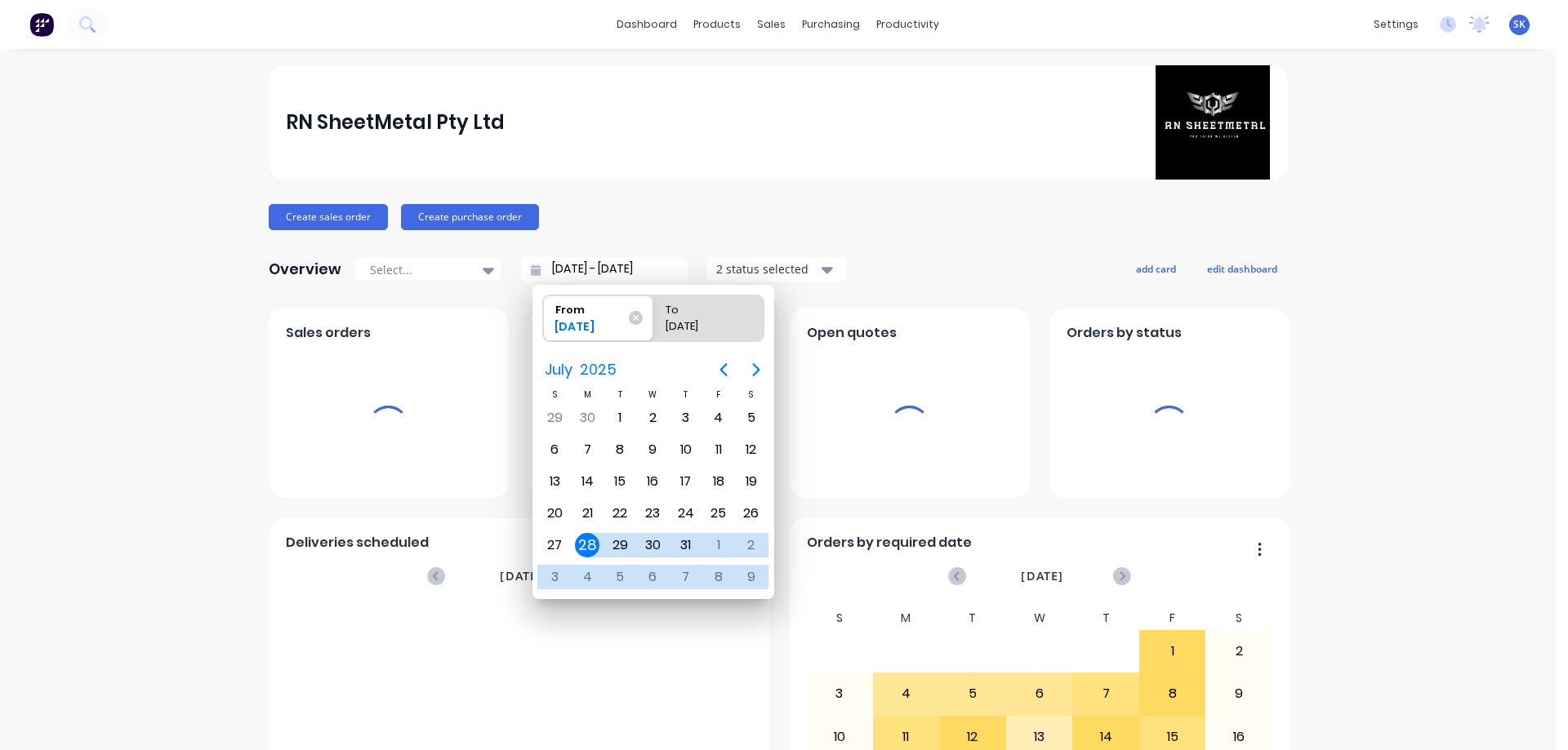
click at [746, 373] on icon "Next page" at bounding box center [756, 370] width 20 height 20
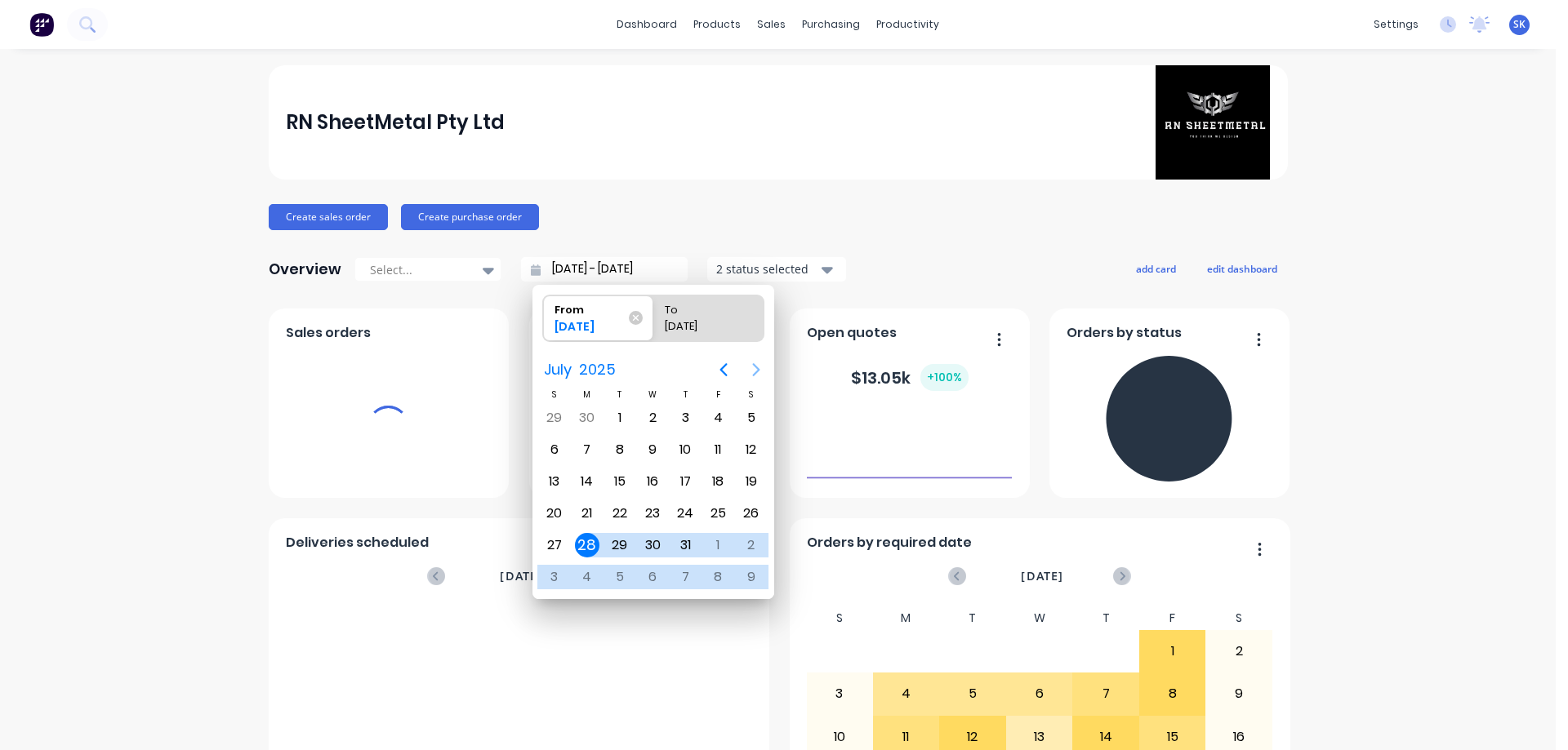
click at [621, 412] on div "1" at bounding box center [619, 417] width 24 height 24
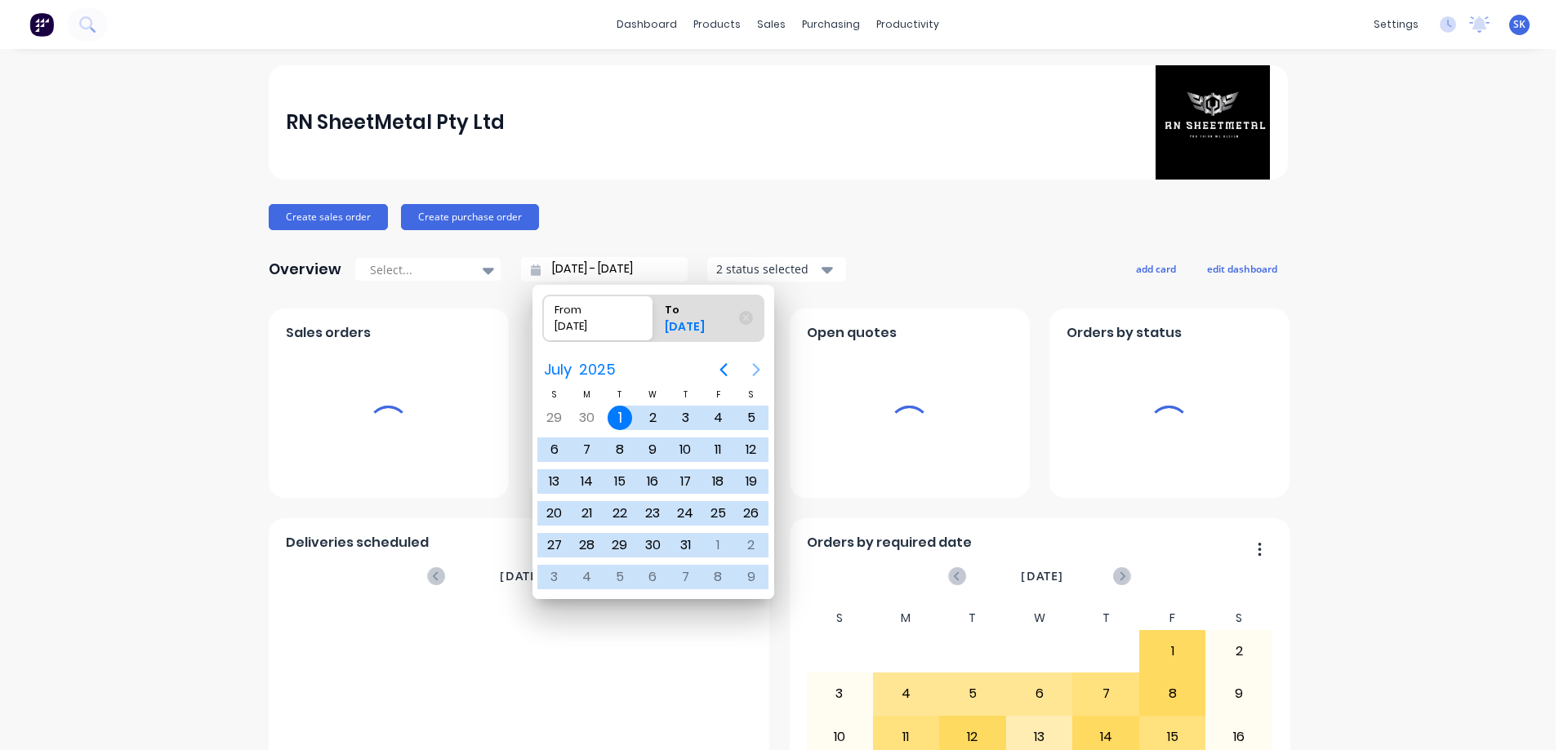
type input "01/07/25 - 28/08/25"
radio input "false"
radio input "true"
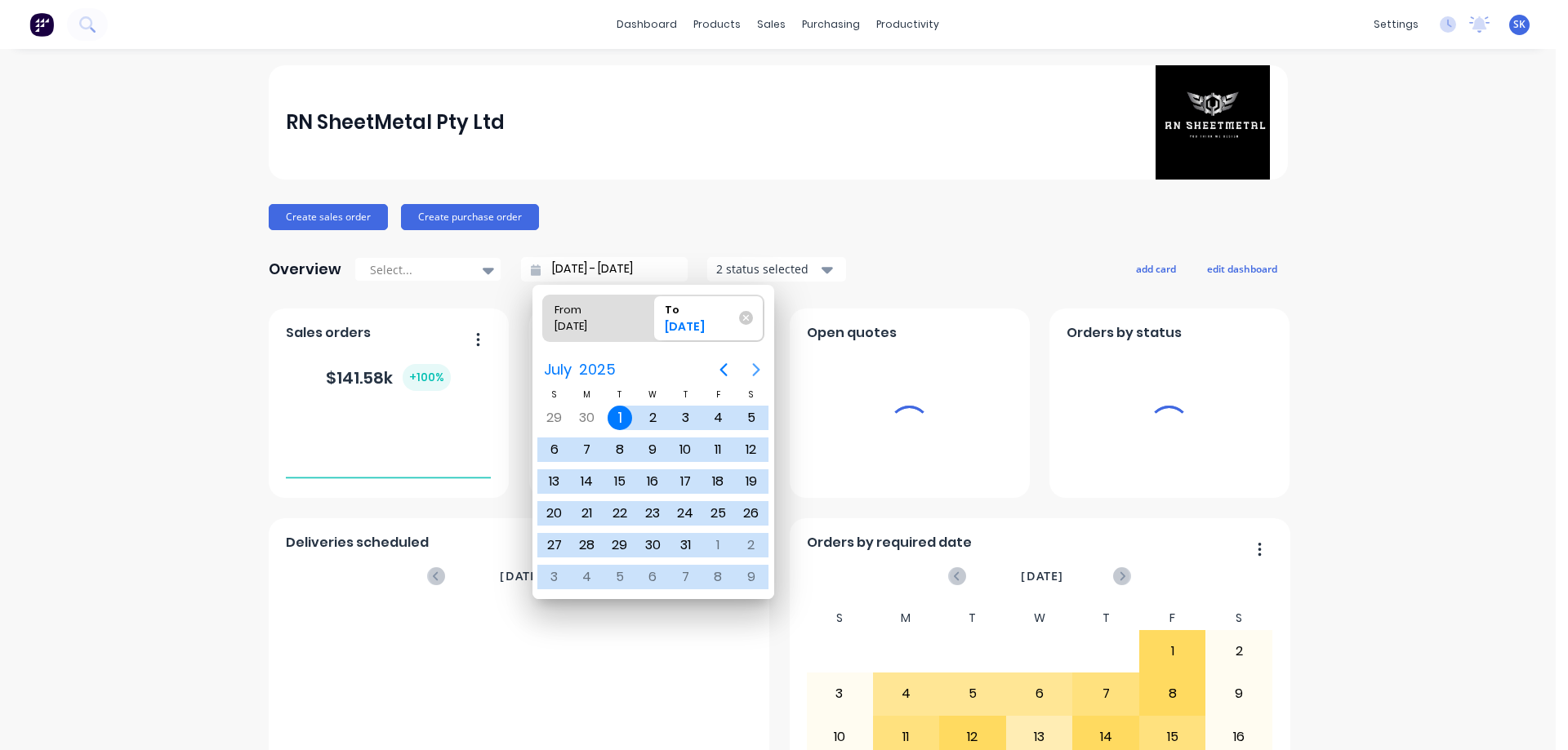
click at [588, 326] on div "01/07/25" at bounding box center [590, 329] width 83 height 23
click at [544, 326] on input "From 01/07/25" at bounding box center [543, 318] width 1 height 46
radio input "true"
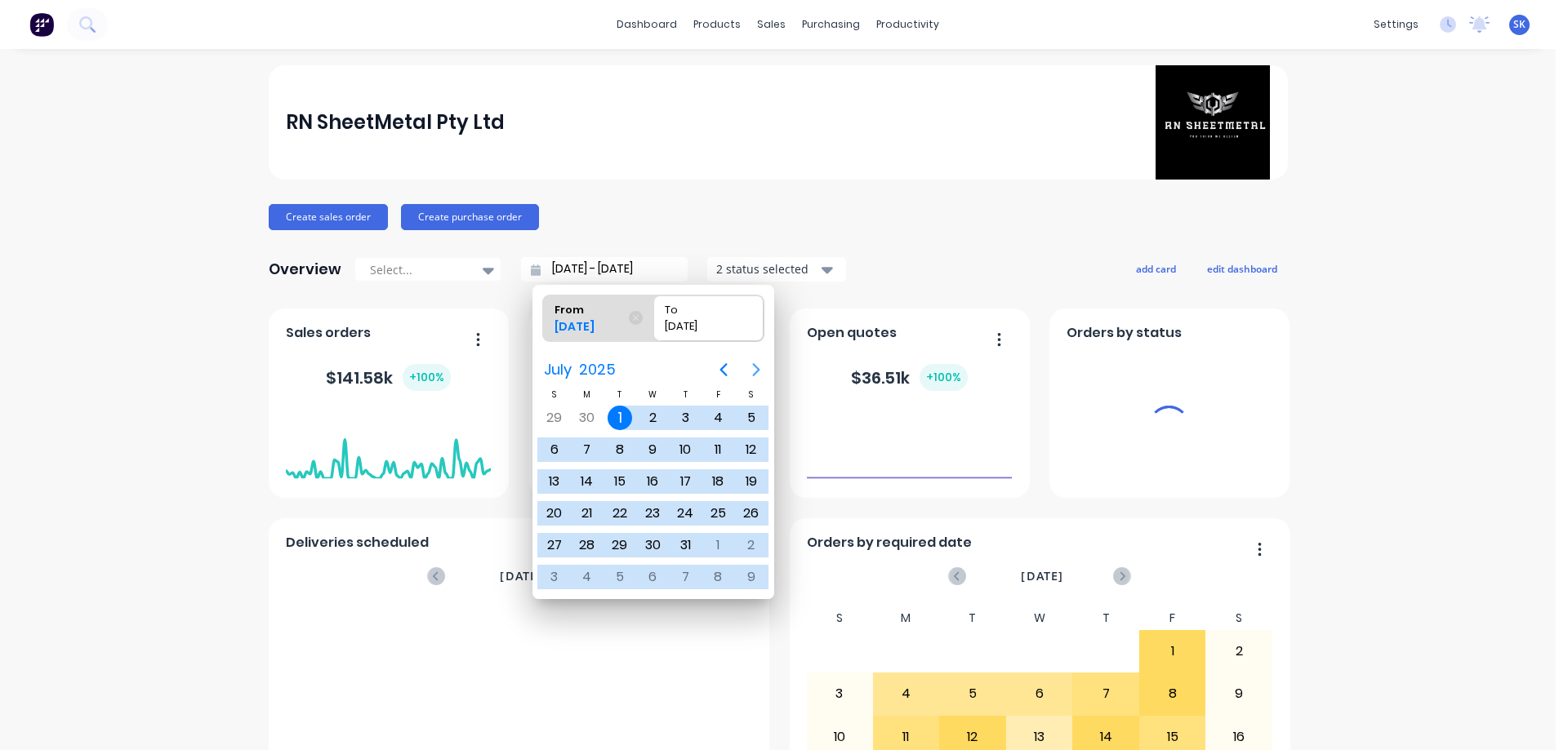
click at [756, 370] on icon "Next page" at bounding box center [756, 370] width 20 height 20
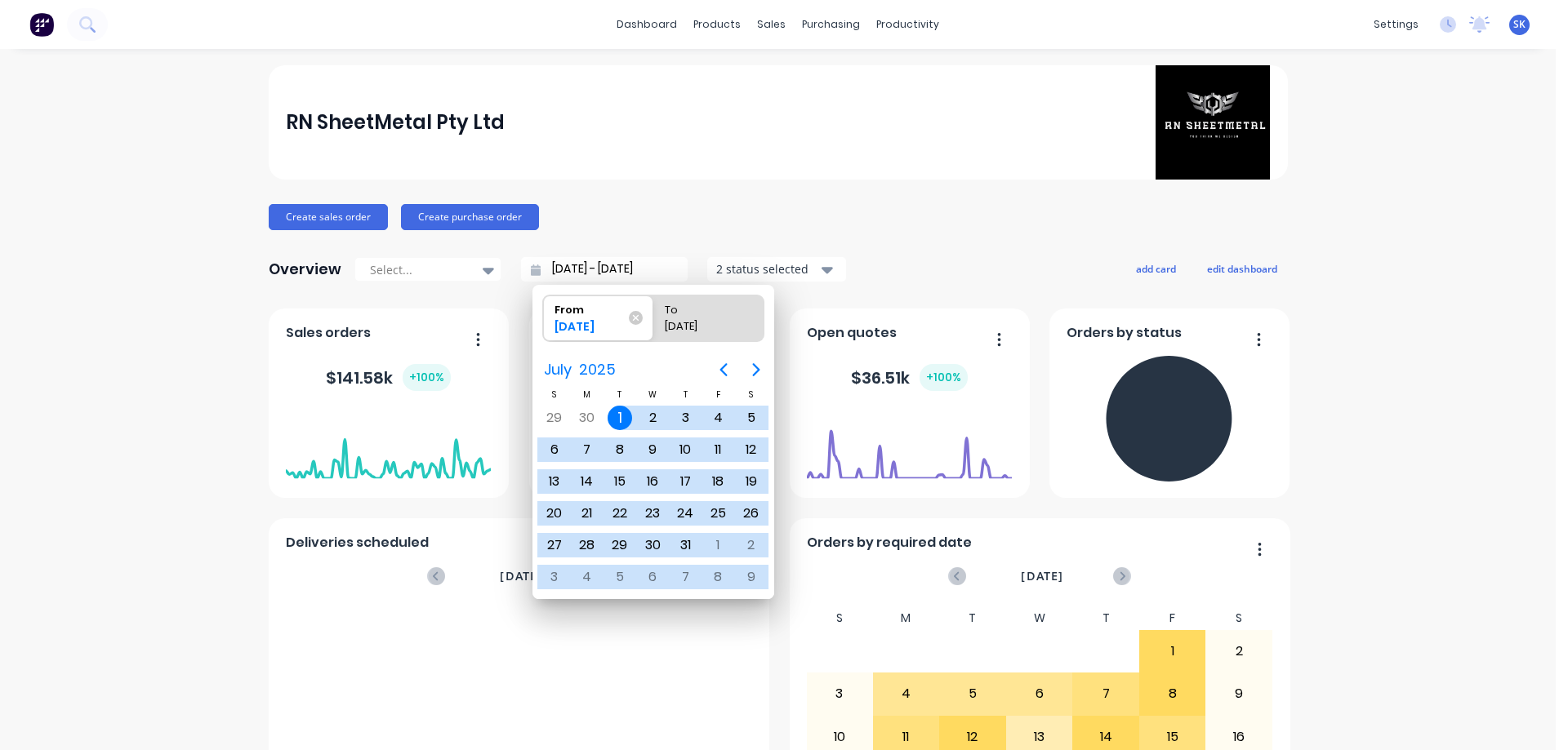
click at [764, 371] on icon "Next page" at bounding box center [756, 370] width 20 height 20
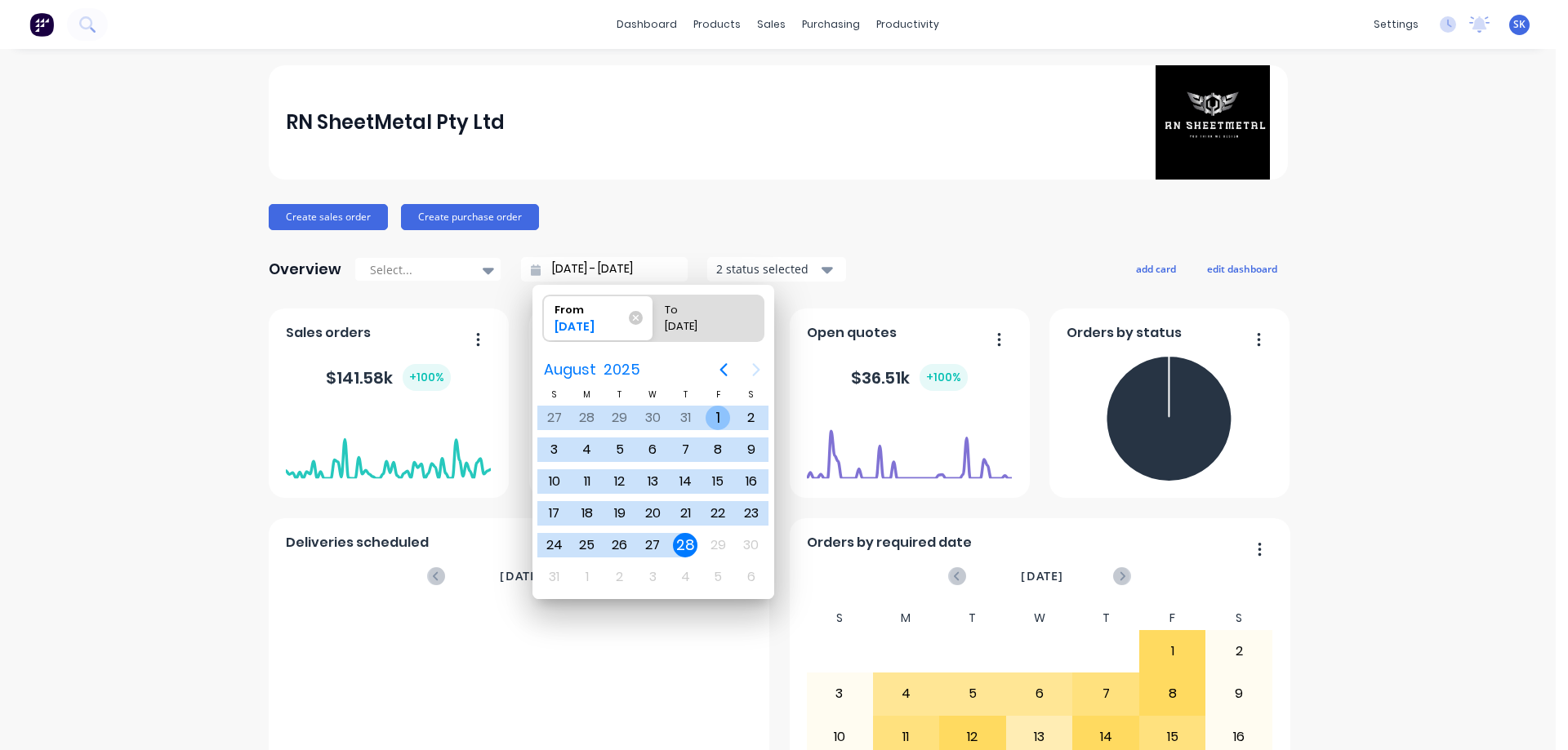
click at [715, 415] on div "1" at bounding box center [717, 417] width 24 height 24
type input "01/08/25 - 28/08/25"
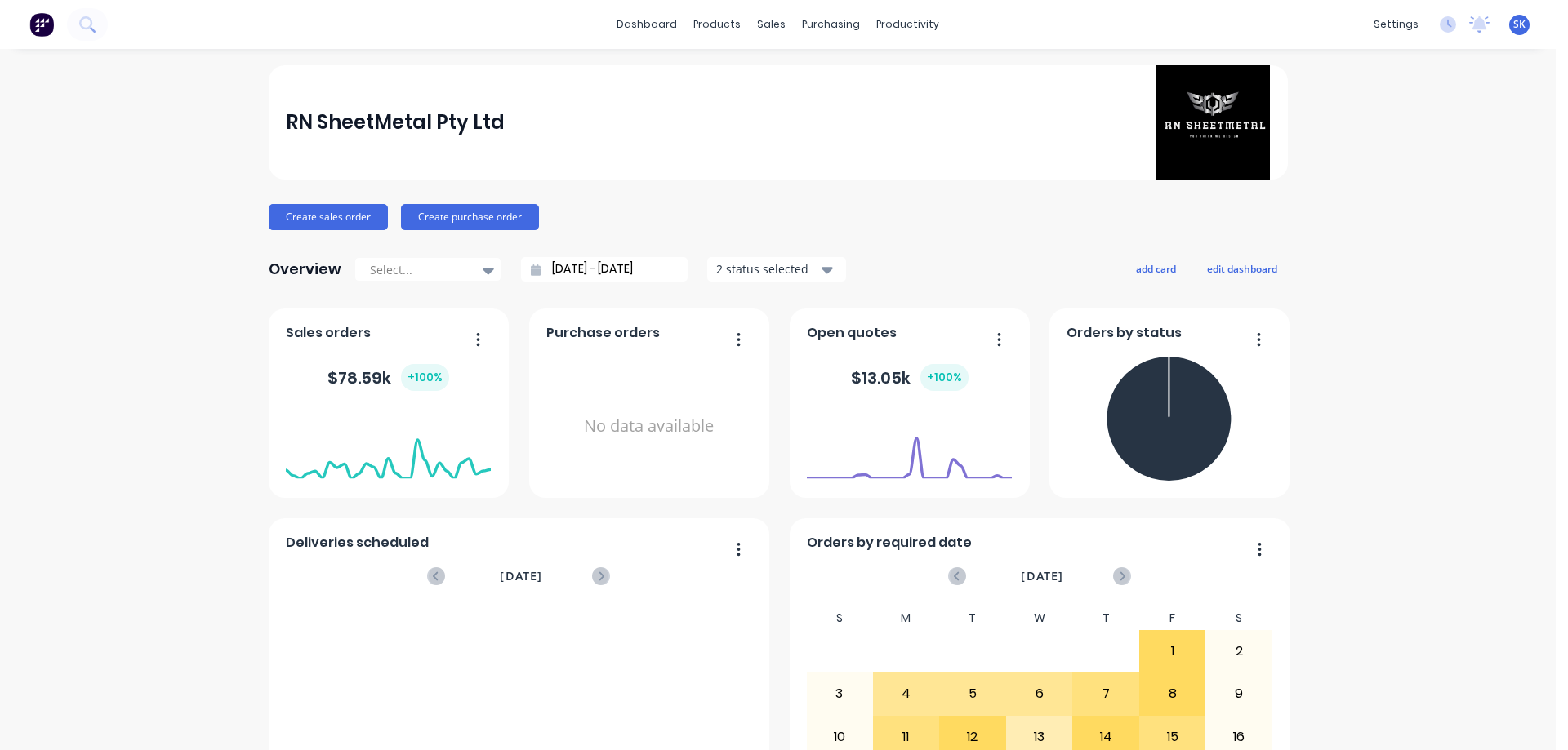
click at [33, 24] on img at bounding box center [41, 24] width 24 height 24
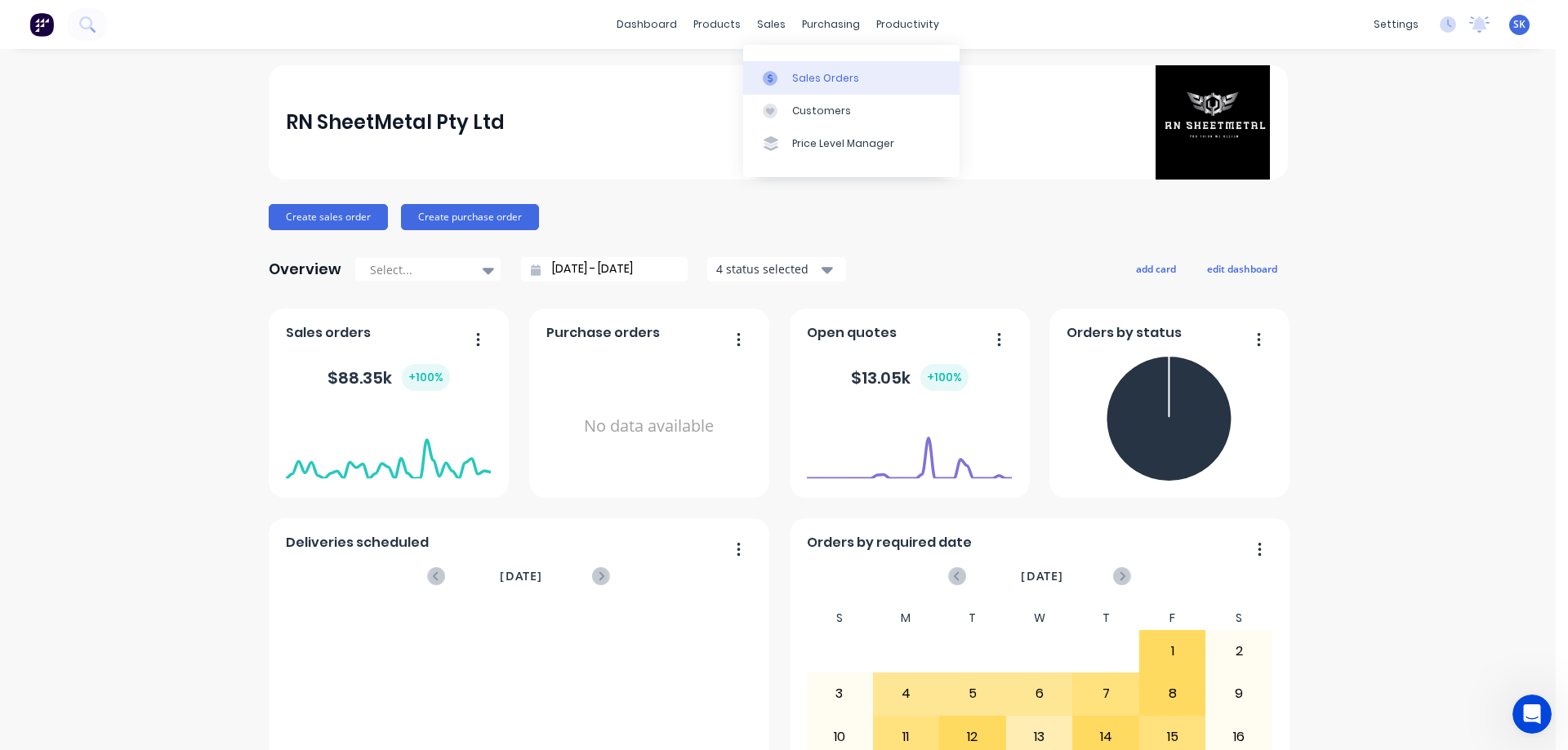
click at [793, 80] on div "Sales Orders" at bounding box center [825, 79] width 67 height 14
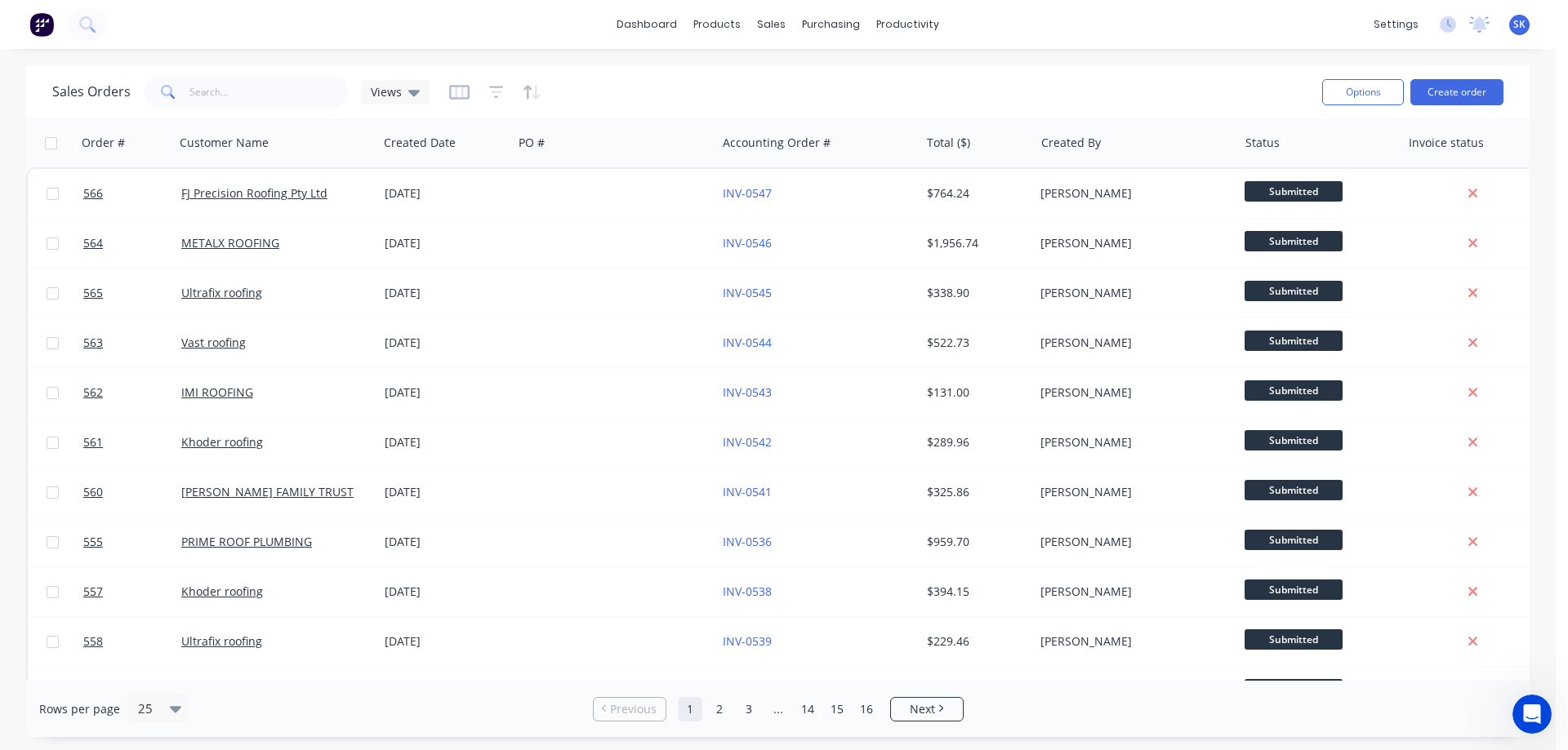
click at [43, 14] on img at bounding box center [41, 24] width 24 height 24
